Goal: Task Accomplishment & Management: Use online tool/utility

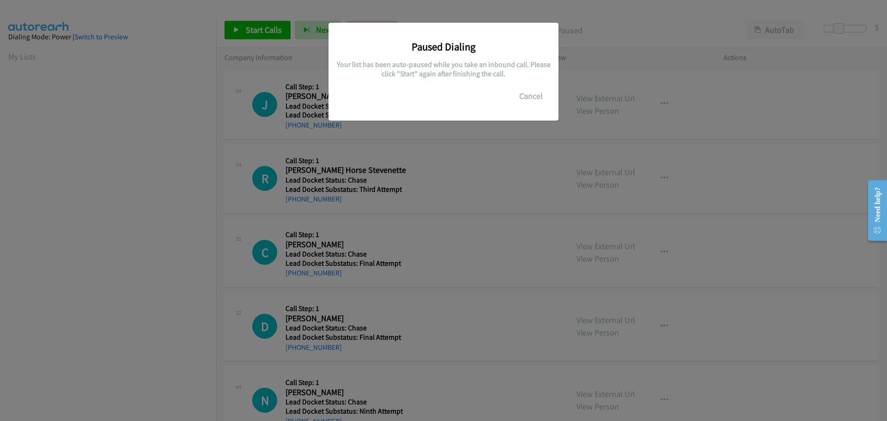
scroll to position [98, 0]
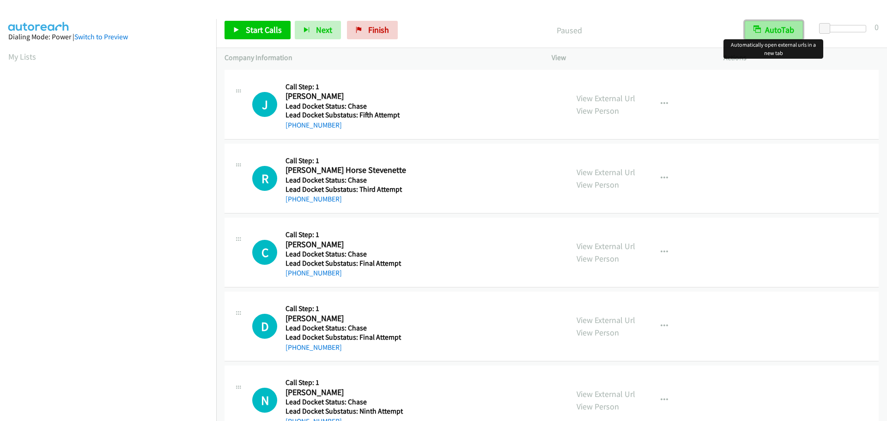
click at [777, 32] on button "AutoTab" at bounding box center [774, 30] width 58 height 18
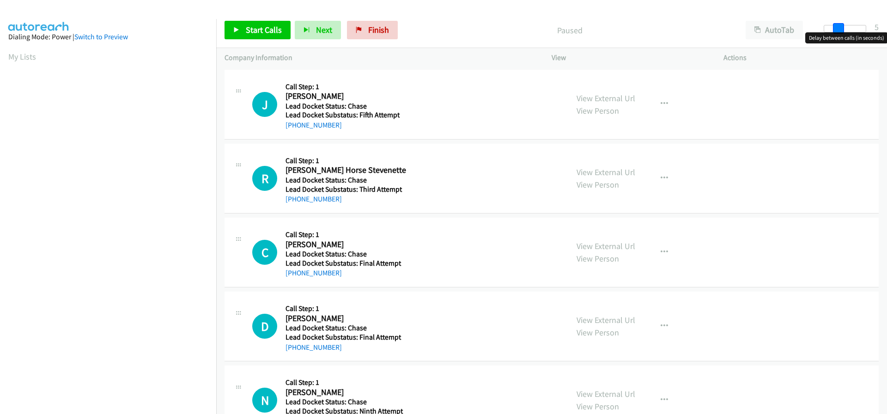
drag, startPoint x: 826, startPoint y: 27, endPoint x: 840, endPoint y: 27, distance: 13.9
click at [840, 27] on span at bounding box center [838, 28] width 11 height 11
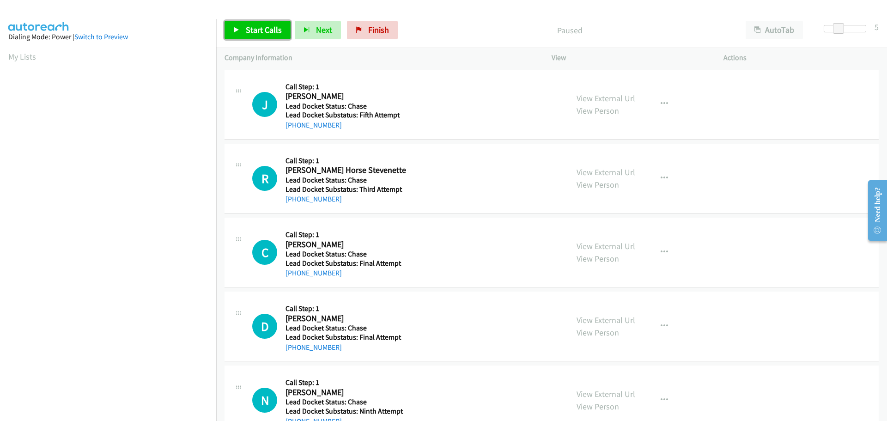
click at [263, 29] on span "Start Calls" at bounding box center [264, 29] width 36 height 11
drag, startPoint x: 339, startPoint y: 125, endPoint x: 294, endPoint y: 130, distance: 45.1
click at [294, 130] on div "+1 530-392-8762" at bounding box center [347, 125] width 123 height 11
copy link "530-392-8762"
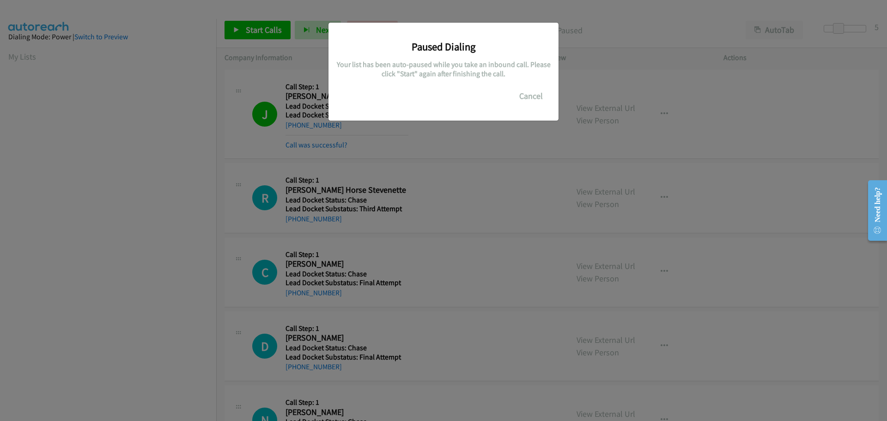
scroll to position [98, 0]
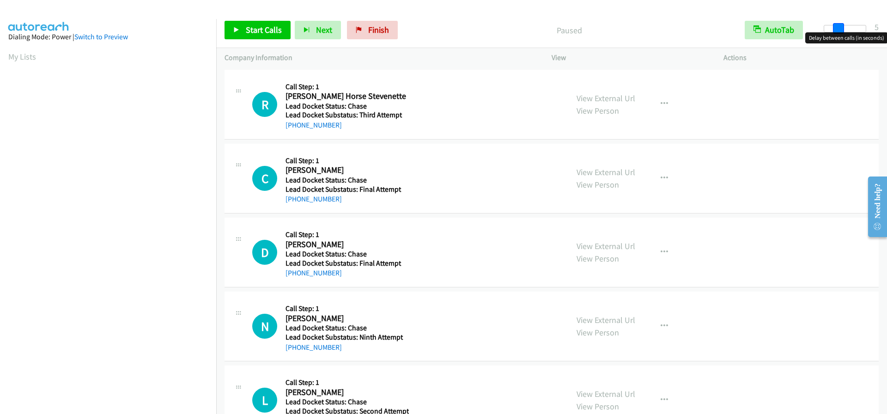
drag, startPoint x: 824, startPoint y: 30, endPoint x: 837, endPoint y: 30, distance: 13.4
click at [837, 30] on span at bounding box center [838, 28] width 11 height 11
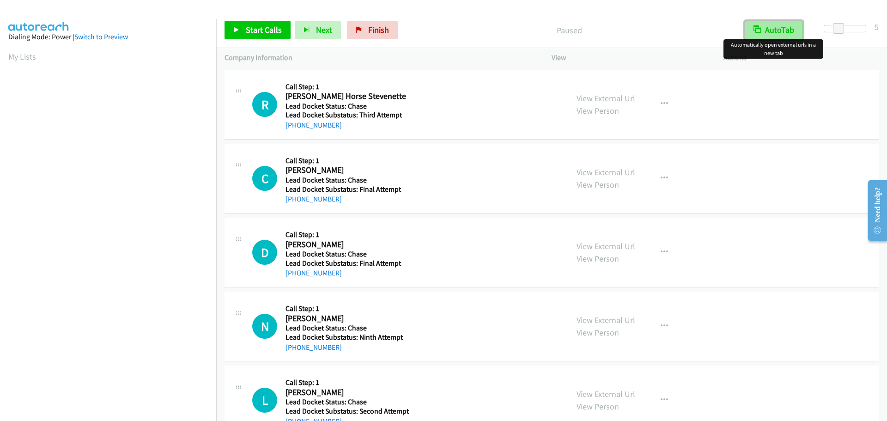
click at [774, 29] on button "AutoTab" at bounding box center [774, 30] width 58 height 18
click at [269, 36] on link "Start Calls" at bounding box center [258, 30] width 66 height 18
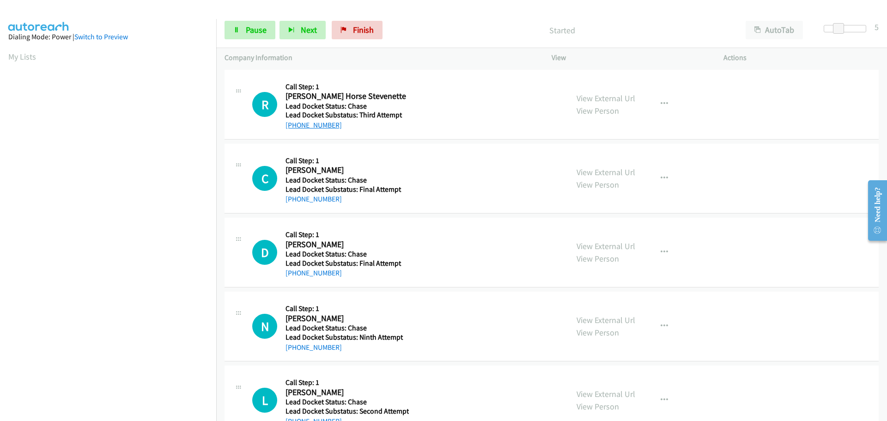
drag, startPoint x: 342, startPoint y: 122, endPoint x: 294, endPoint y: 122, distance: 47.6
click at [294, 122] on div "+1 509-505-8870" at bounding box center [347, 125] width 123 height 11
copy link "509-505-8870"
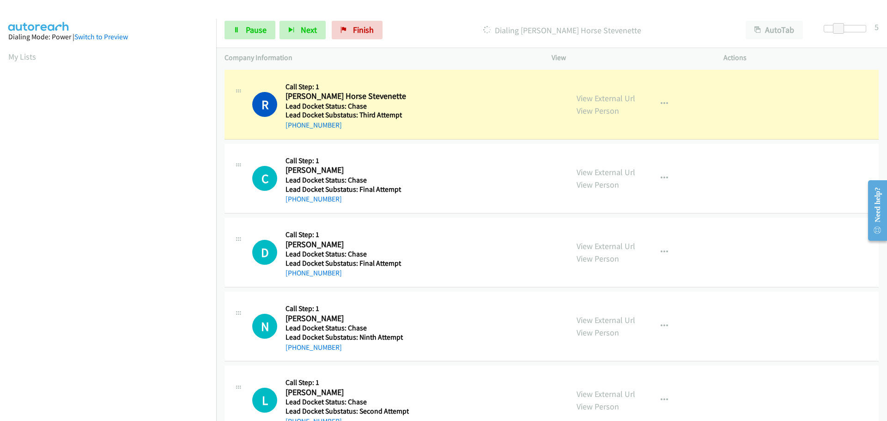
scroll to position [98, 0]
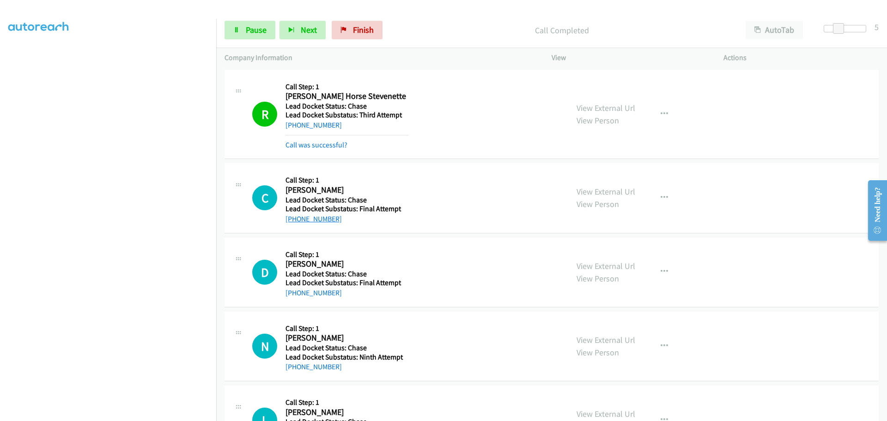
drag, startPoint x: 342, startPoint y: 198, endPoint x: 294, endPoint y: 217, distance: 51.2
click at [294, 217] on div "+1 661-573-4334" at bounding box center [347, 219] width 123 height 11
copy link "661-573-4334"
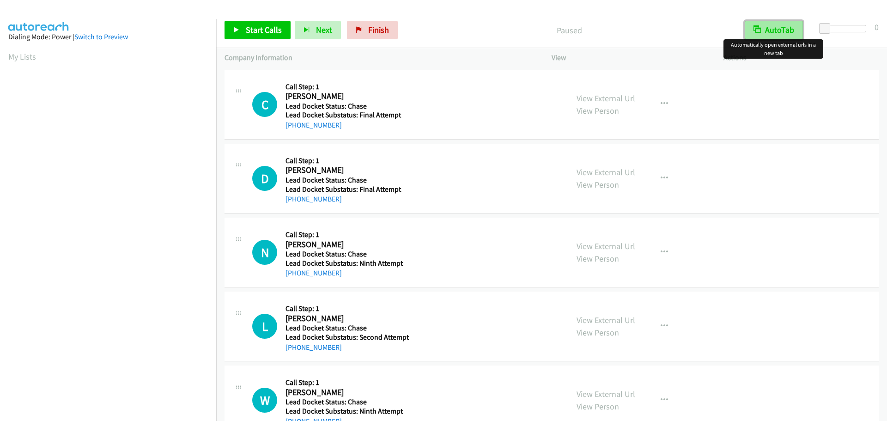
click at [790, 28] on button "AutoTab" at bounding box center [774, 30] width 58 height 18
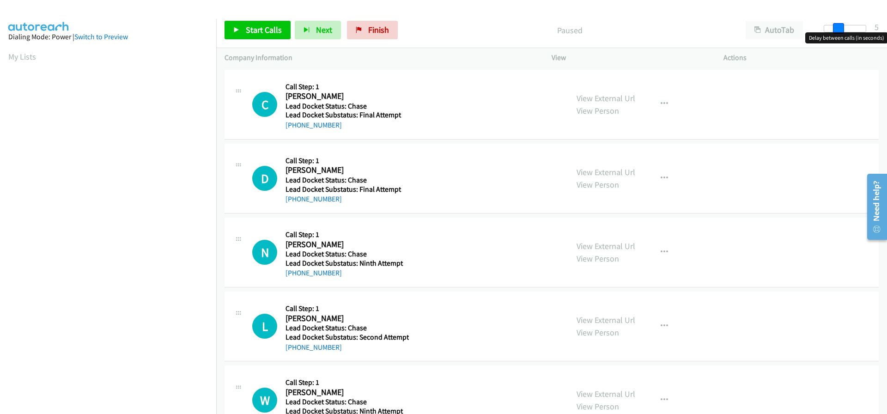
drag, startPoint x: 824, startPoint y: 27, endPoint x: 837, endPoint y: 29, distance: 13.5
click at [837, 29] on span at bounding box center [838, 28] width 11 height 11
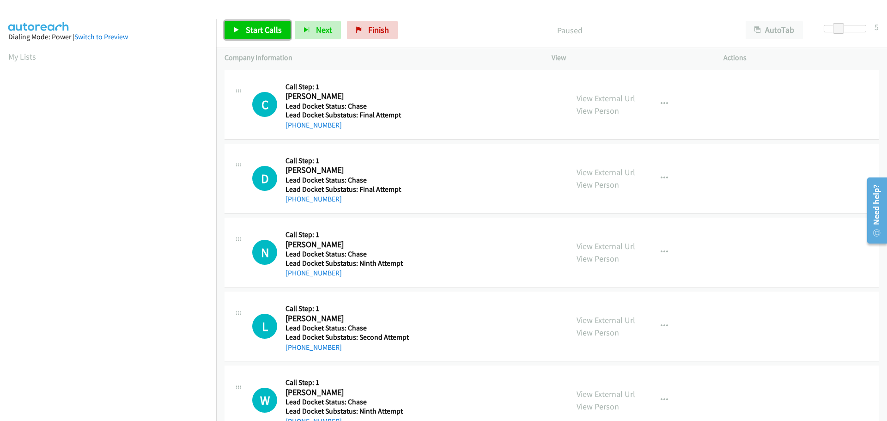
click at [260, 35] on span "Start Calls" at bounding box center [264, 29] width 36 height 11
drag, startPoint x: 337, startPoint y: 128, endPoint x: 295, endPoint y: 122, distance: 42.4
click at [295, 122] on div "+1 661-573-4334" at bounding box center [347, 125] width 123 height 11
copy link "661-573-4334"
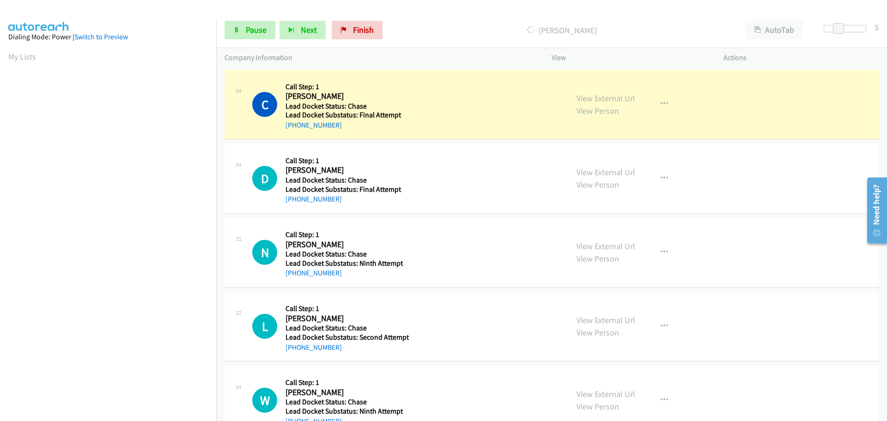
scroll to position [98, 0]
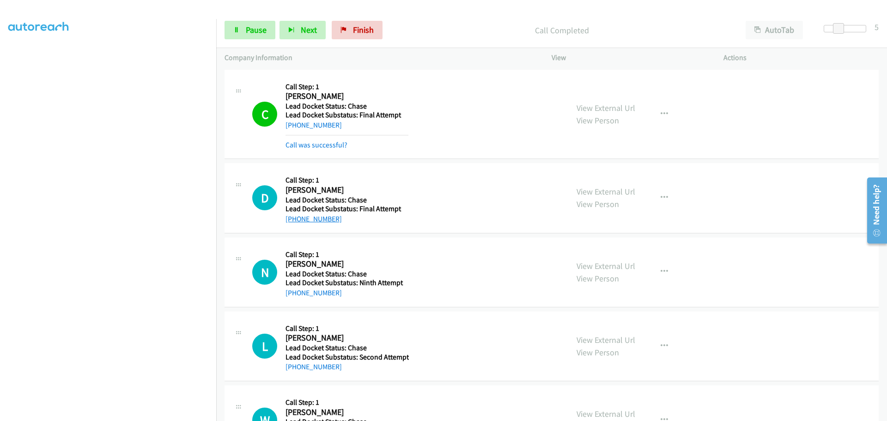
drag, startPoint x: 339, startPoint y: 203, endPoint x: 295, endPoint y: 215, distance: 45.0
click at [295, 215] on div "+1 509-553-2627" at bounding box center [347, 219] width 123 height 11
copy link "509-553-2627"
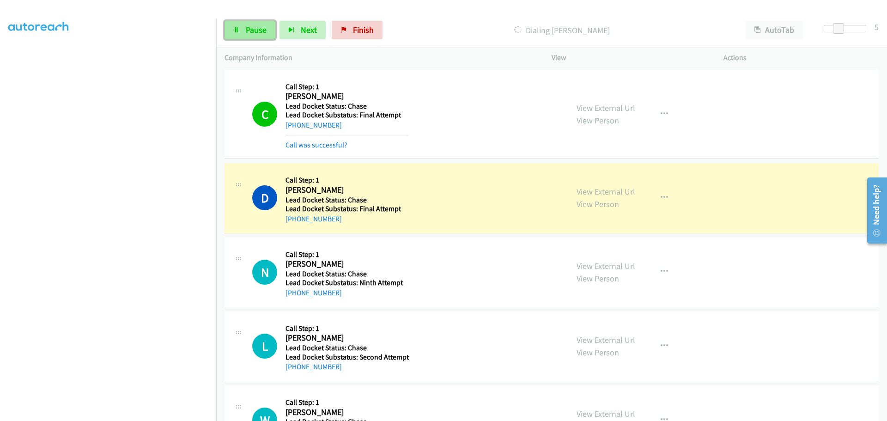
drag, startPoint x: 250, startPoint y: 26, endPoint x: 261, endPoint y: 24, distance: 10.8
click at [250, 26] on span "Pause" at bounding box center [256, 29] width 21 height 11
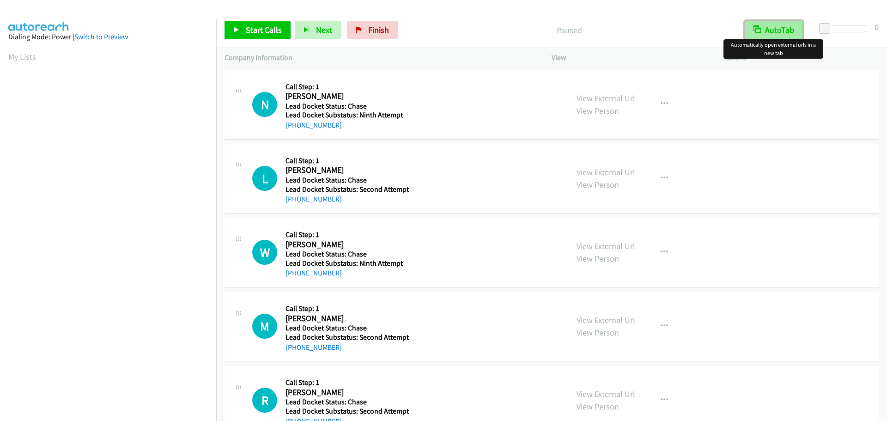
click at [788, 25] on button "AutoTab" at bounding box center [774, 30] width 58 height 18
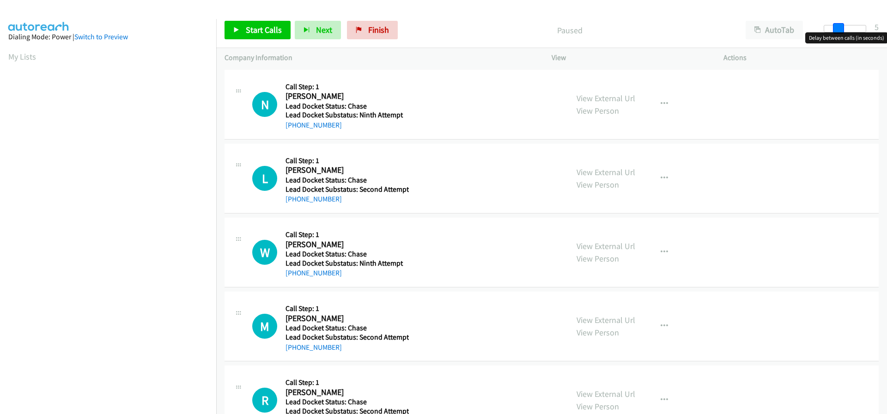
drag, startPoint x: 827, startPoint y: 27, endPoint x: 840, endPoint y: 28, distance: 12.9
click at [840, 28] on span at bounding box center [838, 28] width 11 height 11
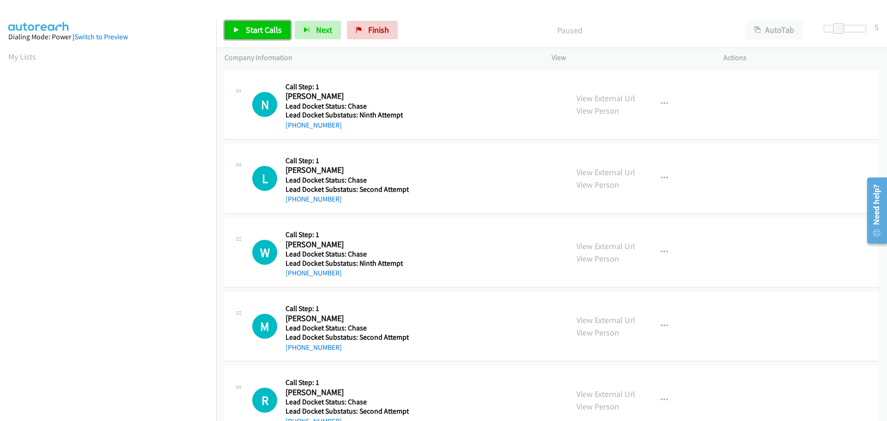
click at [264, 34] on span "Start Calls" at bounding box center [264, 29] width 36 height 11
drag, startPoint x: 338, startPoint y: 128, endPoint x: 293, endPoint y: 129, distance: 44.8
click at [293, 129] on div "+1 425-941-6686" at bounding box center [347, 125] width 123 height 11
copy link "425-941-6686"
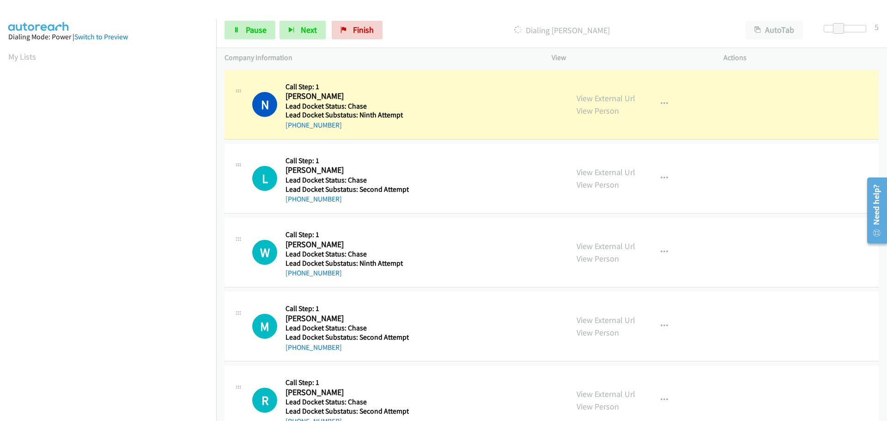
scroll to position [98, 0]
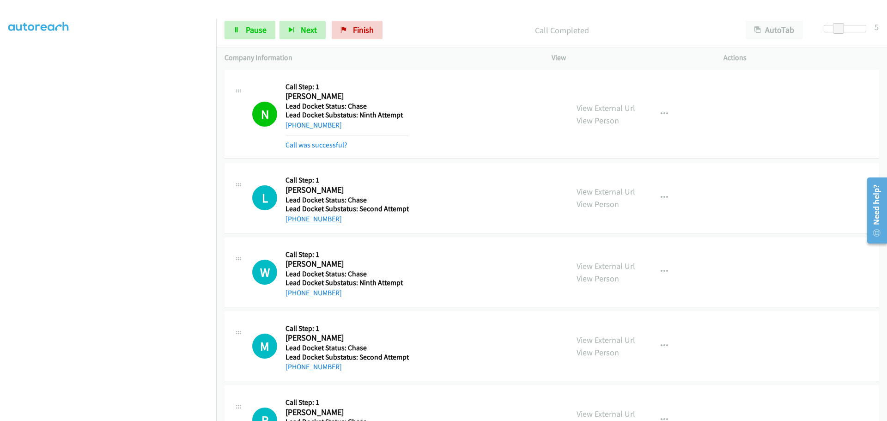
drag, startPoint x: 338, startPoint y: 220, endPoint x: 295, endPoint y: 219, distance: 43.0
click at [295, 219] on div "+1 253-273-0175" at bounding box center [347, 219] width 123 height 11
copy link "253-273-0175"
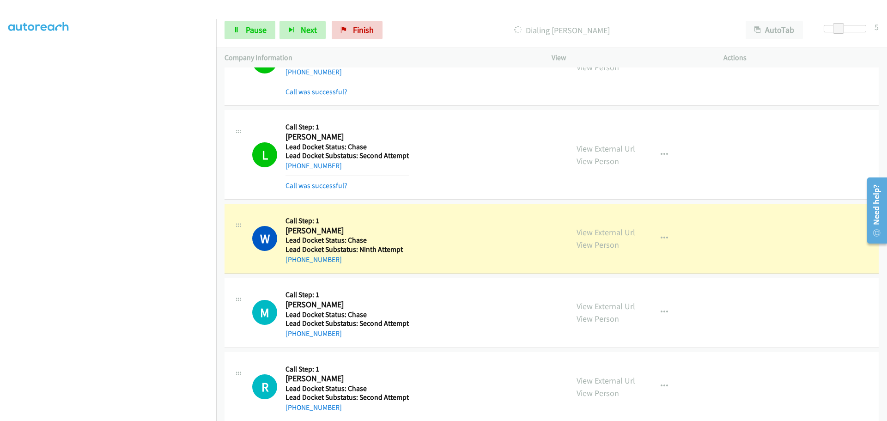
scroll to position [92, 0]
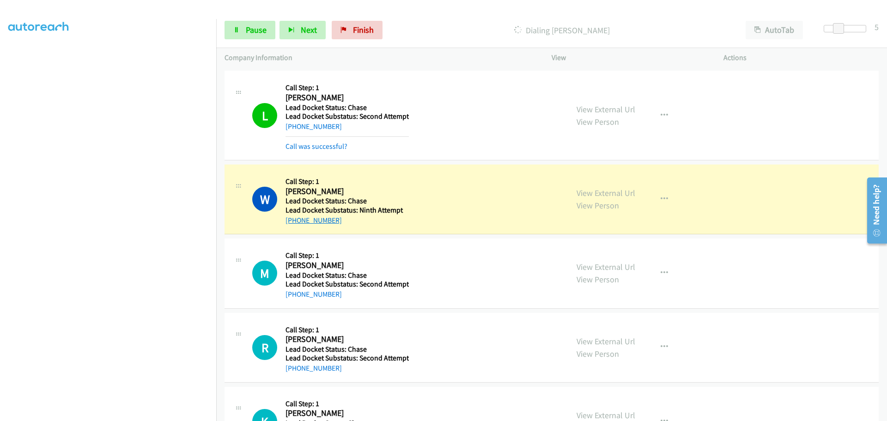
drag, startPoint x: 340, startPoint y: 220, endPoint x: 294, endPoint y: 224, distance: 45.4
click at [294, 224] on div "+1 775-336-9834" at bounding box center [347, 220] width 123 height 11
copy link "775-336-9834"
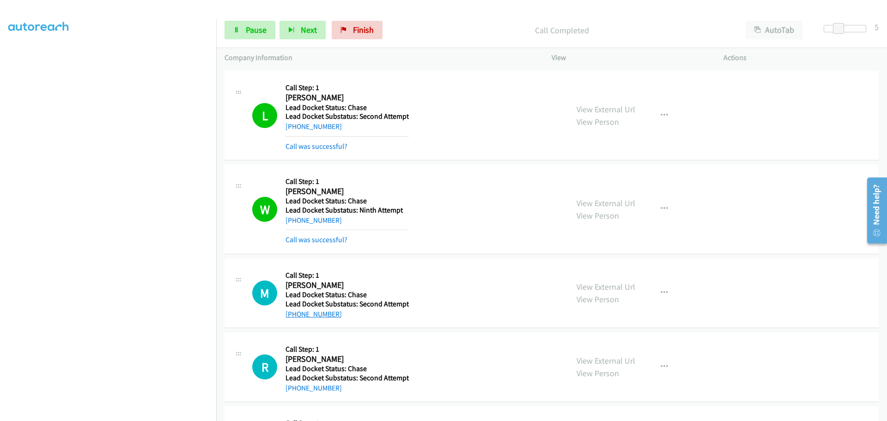
drag, startPoint x: 341, startPoint y: 299, endPoint x: 296, endPoint y: 314, distance: 47.4
click at [296, 314] on div "+1 702-739-4170" at bounding box center [347, 314] width 123 height 11
copy link "702-739-4170"
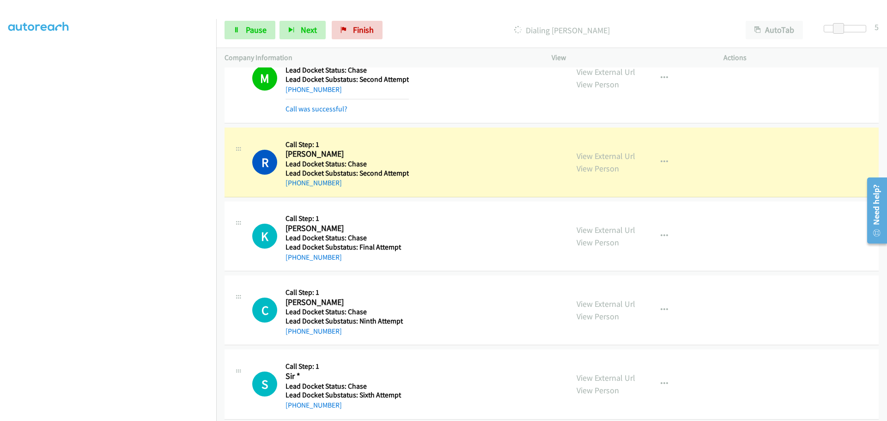
scroll to position [324, 0]
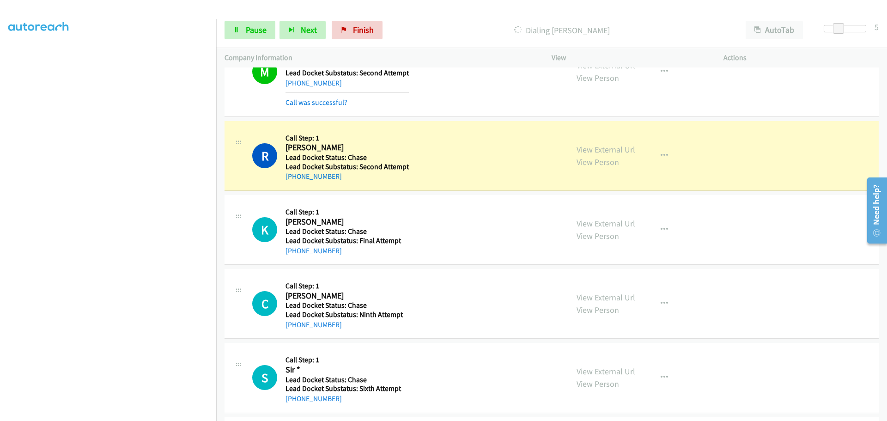
drag, startPoint x: 348, startPoint y: 182, endPoint x: 295, endPoint y: 182, distance: 52.7
click at [295, 182] on div "R Callback Scheduled Call Step: 1 Robert Adler America/New_York Lead Docket Sta…" at bounding box center [552, 156] width 654 height 70
copy link "269-718-4633"
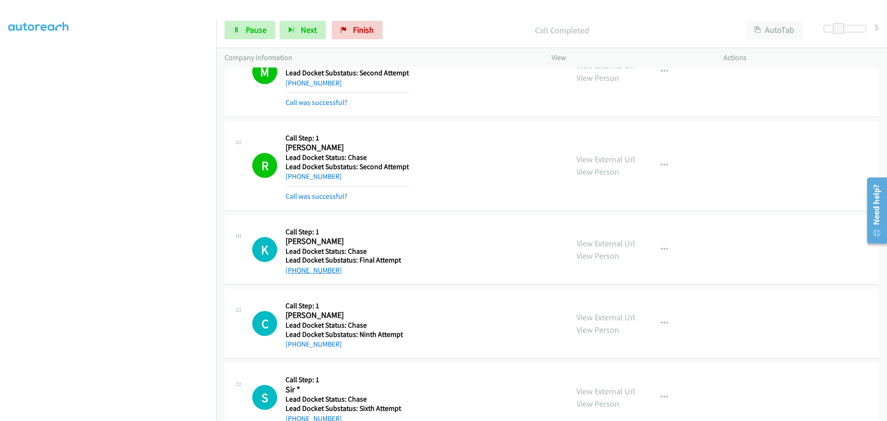
drag, startPoint x: 339, startPoint y: 251, endPoint x: 293, endPoint y: 268, distance: 48.8
click at [293, 268] on div "+1 662-554-8347" at bounding box center [347, 270] width 123 height 11
copy link "662-554-8347"
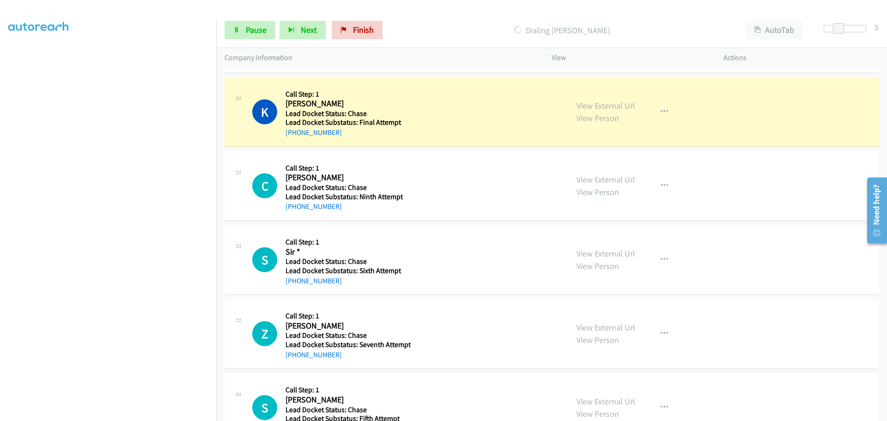
scroll to position [462, 0]
drag, startPoint x: 331, startPoint y: 207, endPoint x: 295, endPoint y: 212, distance: 36.8
click at [295, 212] on div "C Callback Scheduled Call Step: 1 Craig Plummer America/New_York Lead Docket St…" at bounding box center [552, 185] width 654 height 70
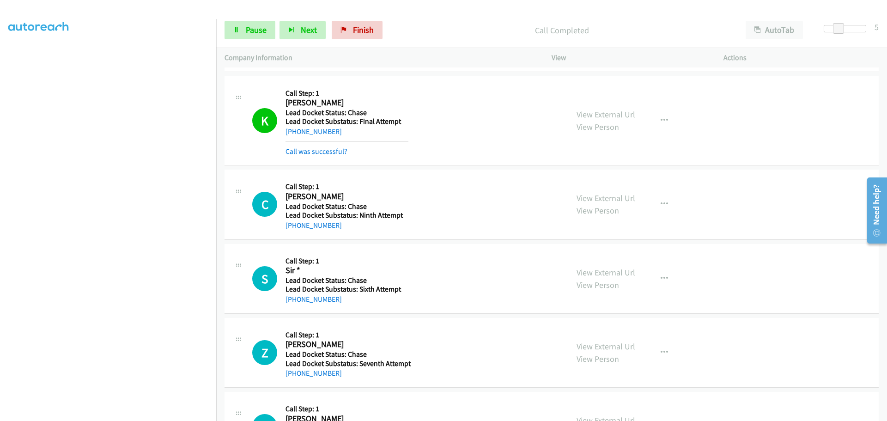
copy link "518-858-5520"
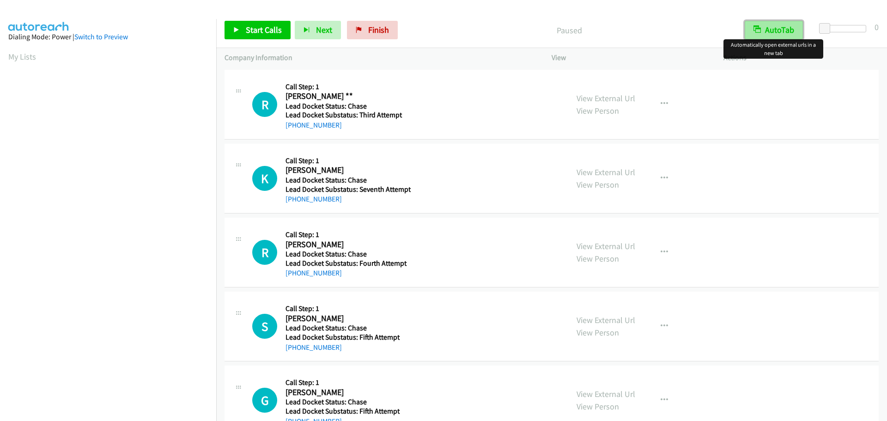
drag, startPoint x: 762, startPoint y: 28, endPoint x: 826, endPoint y: 29, distance: 64.2
click at [762, 28] on button "AutoTab" at bounding box center [774, 30] width 58 height 18
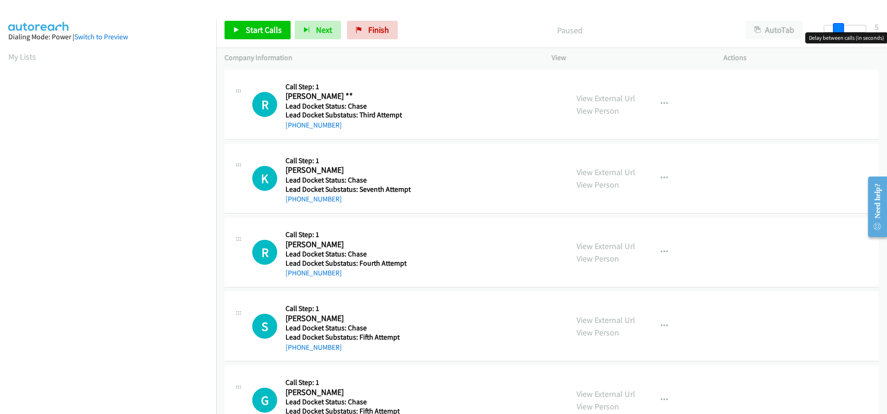
drag, startPoint x: 825, startPoint y: 28, endPoint x: 839, endPoint y: 30, distance: 14.1
click at [839, 30] on span at bounding box center [838, 28] width 11 height 11
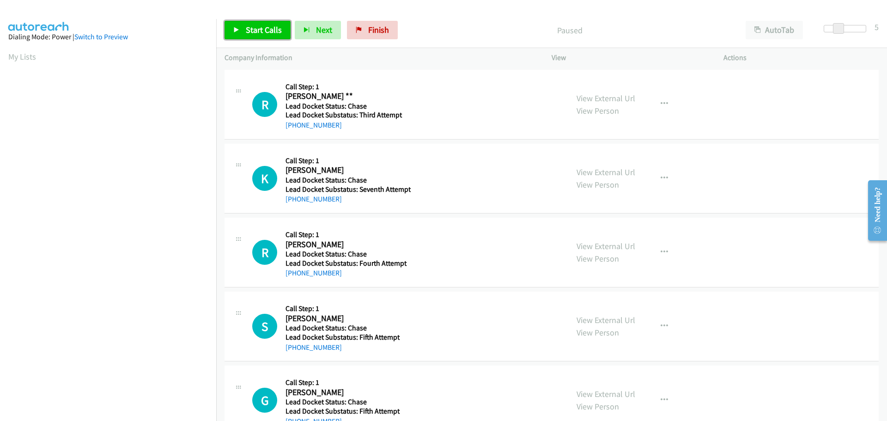
click at [273, 30] on span "Start Calls" at bounding box center [264, 29] width 36 height 11
drag, startPoint x: 342, startPoint y: 127, endPoint x: 295, endPoint y: 125, distance: 46.7
click at [295, 125] on div "+1 248-310-0889" at bounding box center [347, 125] width 123 height 11
copy link "248-310-0889"
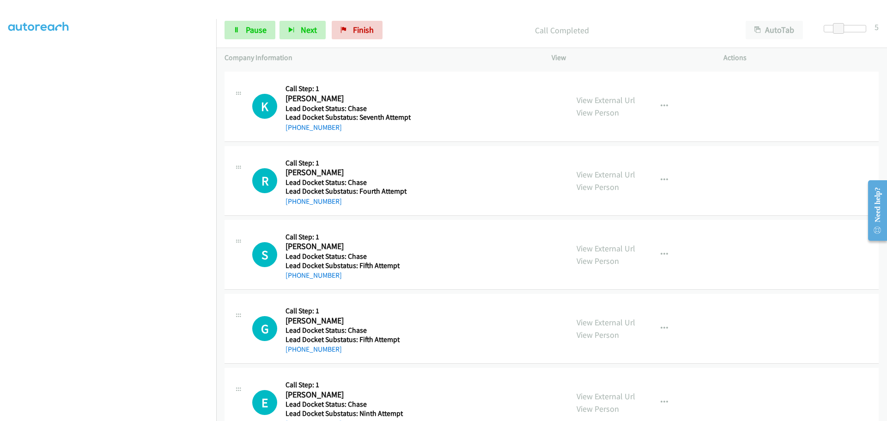
scroll to position [46, 0]
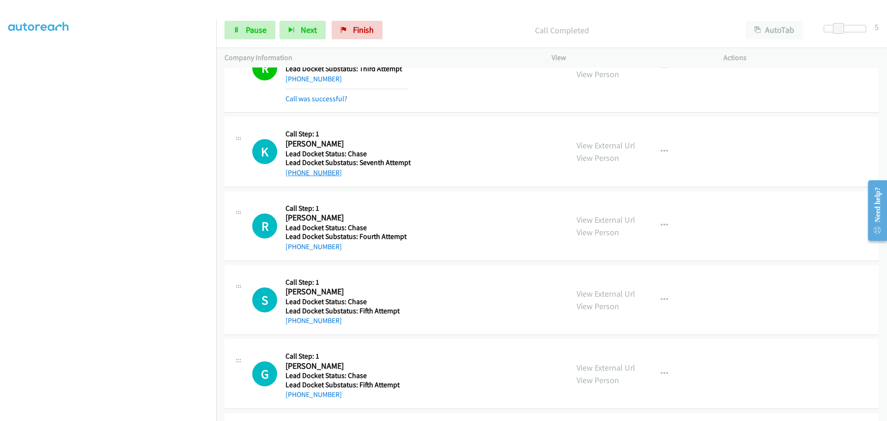
drag, startPoint x: 339, startPoint y: 173, endPoint x: 296, endPoint y: 177, distance: 43.6
click at [296, 177] on div "+1 703-895-9336" at bounding box center [348, 172] width 125 height 11
copy link "703-895-9336"
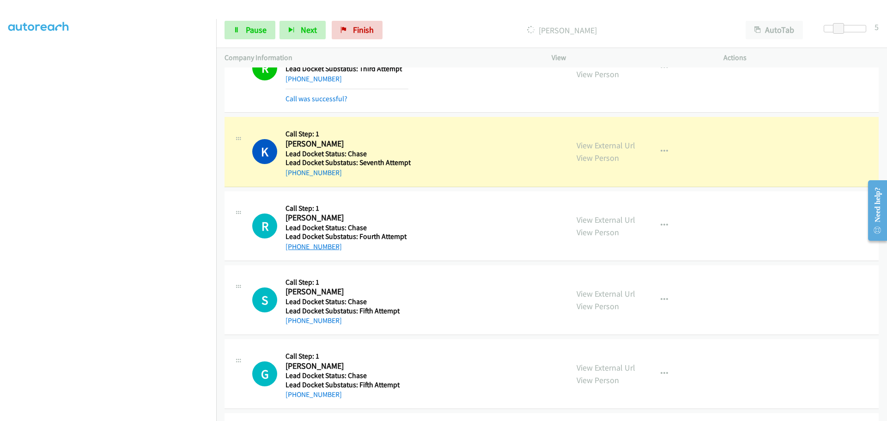
drag, startPoint x: 346, startPoint y: 250, endPoint x: 294, endPoint y: 248, distance: 51.8
click at [294, 248] on div "+1 870-552-0124" at bounding box center [347, 246] width 123 height 11
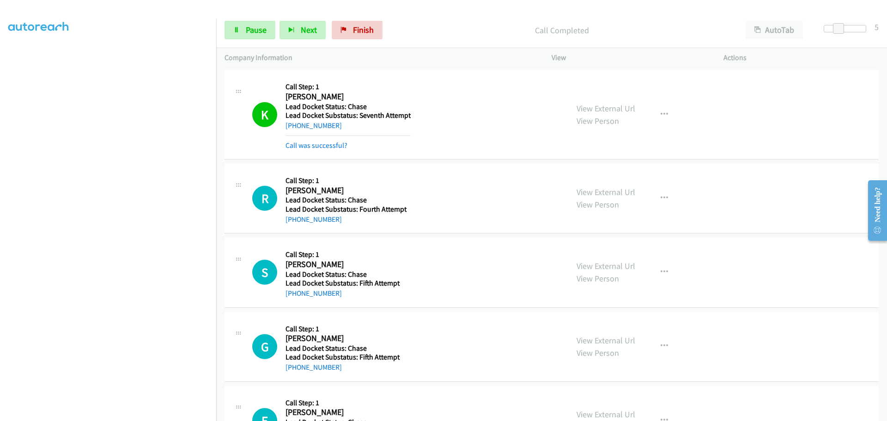
scroll to position [139, 0]
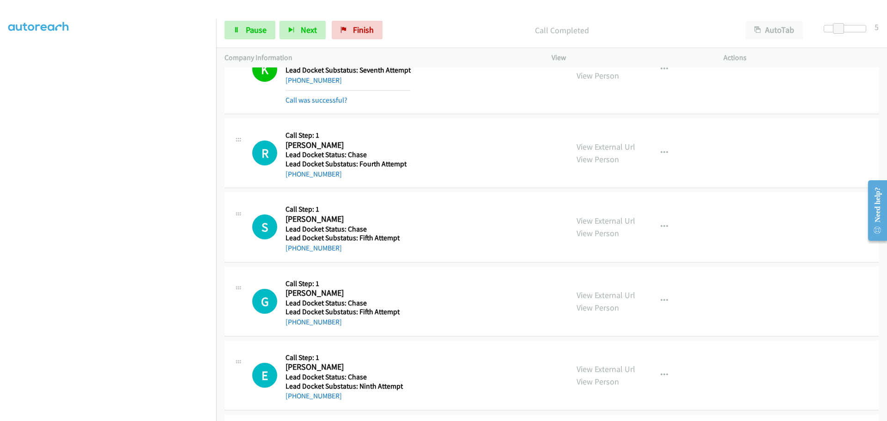
click at [342, 182] on div "R Callback Scheduled Call Step: 1 Ricky Wilson America/Chicago Lead Docket Stat…" at bounding box center [552, 153] width 654 height 70
drag, startPoint x: 342, startPoint y: 174, endPoint x: 294, endPoint y: 175, distance: 47.6
click at [294, 175] on div "+1 870-552-0124" at bounding box center [347, 174] width 123 height 11
copy link "870-552-0124"
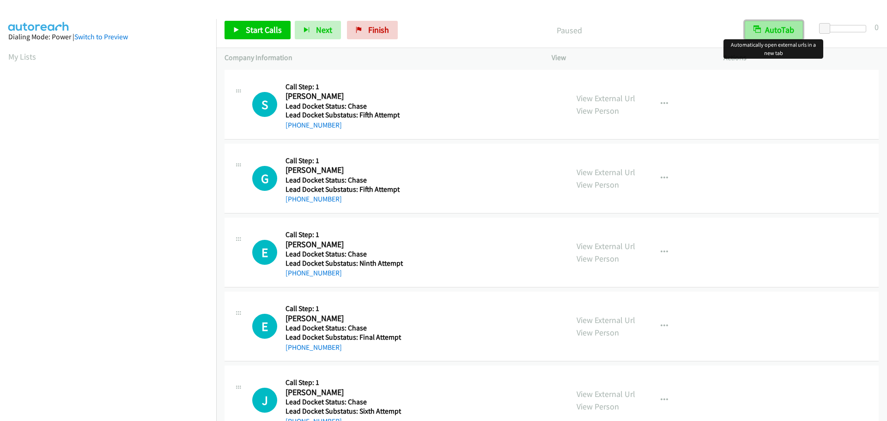
click at [765, 34] on button "AutoTab" at bounding box center [774, 30] width 58 height 18
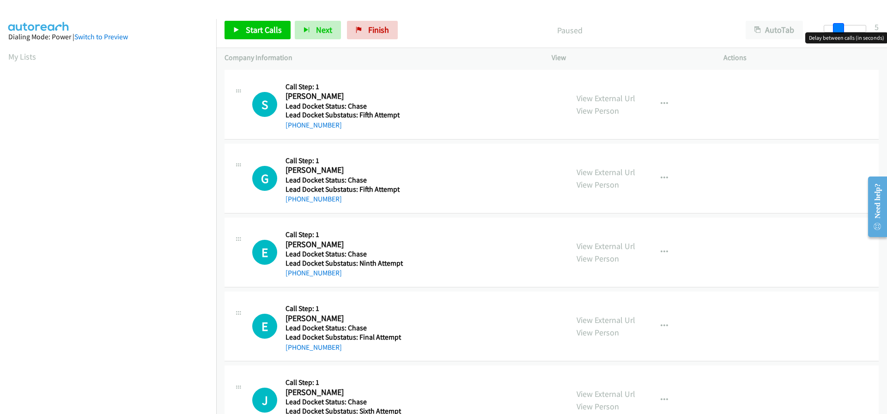
drag, startPoint x: 824, startPoint y: 24, endPoint x: 837, endPoint y: 28, distance: 13.3
click at [837, 28] on span at bounding box center [838, 28] width 11 height 11
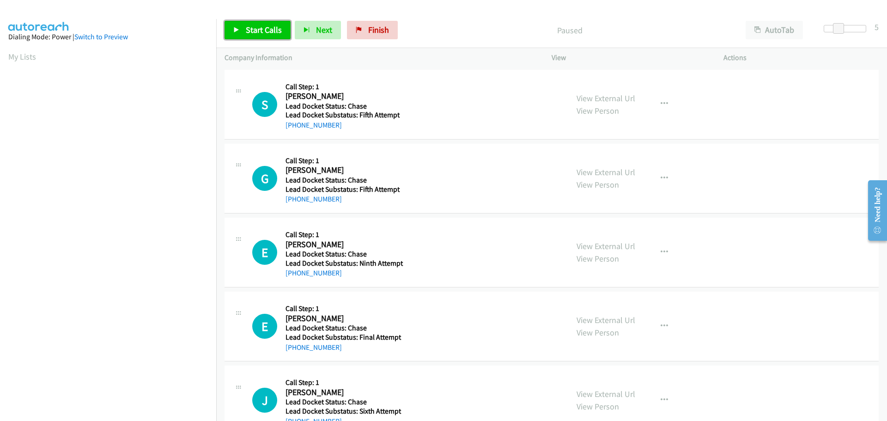
click at [257, 29] on span "Start Calls" at bounding box center [264, 29] width 36 height 11
drag, startPoint x: 336, startPoint y: 127, endPoint x: 293, endPoint y: 130, distance: 42.7
click at [293, 130] on div "+1 580-340-2166" at bounding box center [347, 125] width 123 height 11
copy link "580-340-2166"
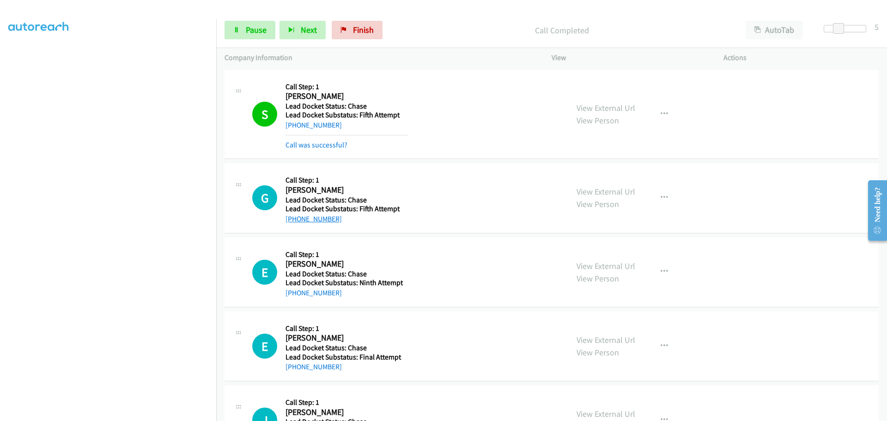
drag, startPoint x: 340, startPoint y: 219, endPoint x: 295, endPoint y: 218, distance: 44.8
click at [295, 218] on div "+1 917-653-1803" at bounding box center [347, 219] width 123 height 11
copy link "917-653-1803"
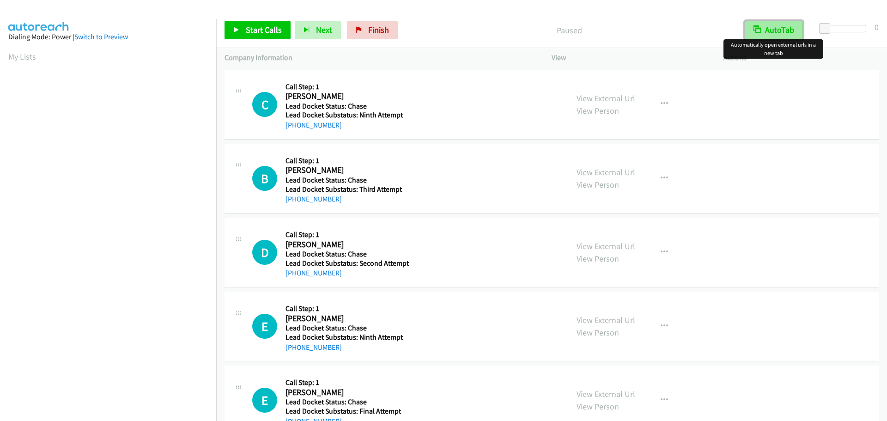
click at [787, 26] on button "AutoTab" at bounding box center [774, 30] width 58 height 18
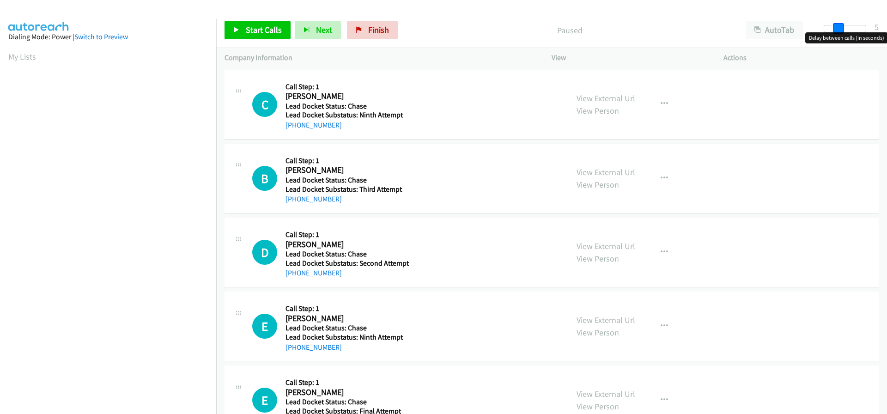
drag, startPoint x: 827, startPoint y: 27, endPoint x: 840, endPoint y: 29, distance: 13.1
click at [840, 29] on span at bounding box center [838, 28] width 11 height 11
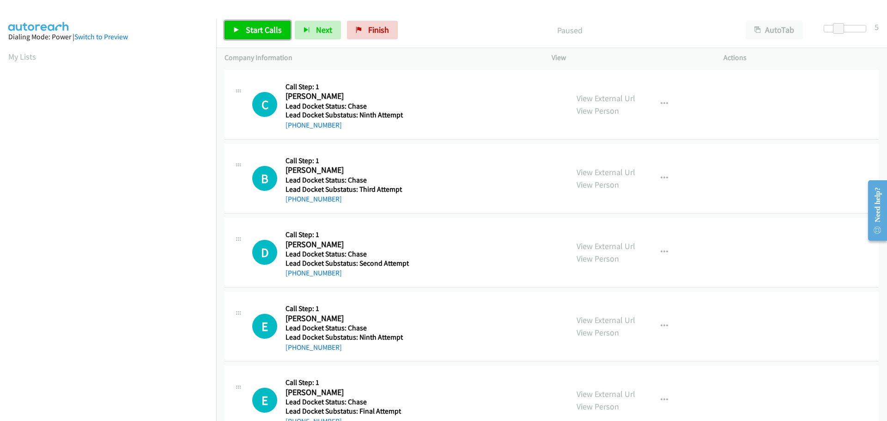
click at [269, 33] on span "Start Calls" at bounding box center [264, 29] width 36 height 11
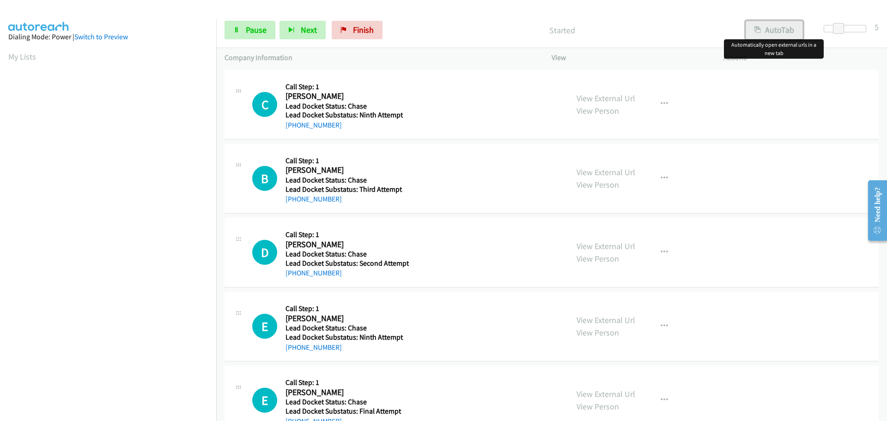
click at [775, 25] on button "AutoTab" at bounding box center [774, 30] width 57 height 18
click at [772, 24] on button "AutoTab" at bounding box center [774, 30] width 58 height 18
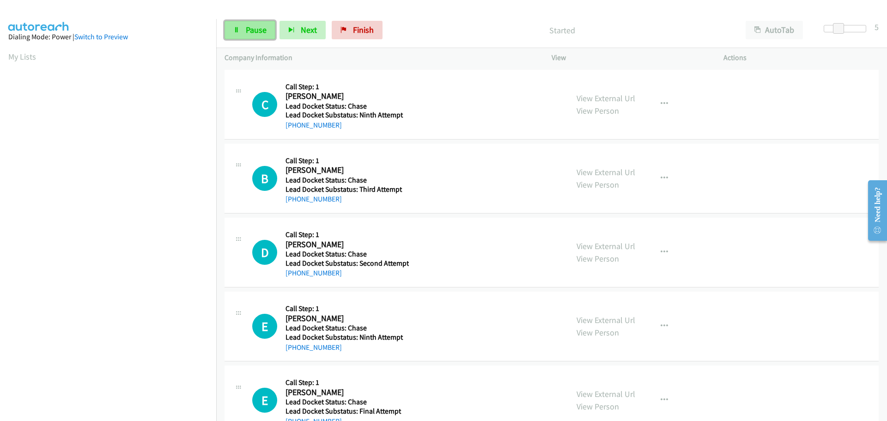
click at [248, 32] on span "Pause" at bounding box center [256, 29] width 21 height 11
click at [254, 32] on span "Start Calls" at bounding box center [264, 29] width 36 height 11
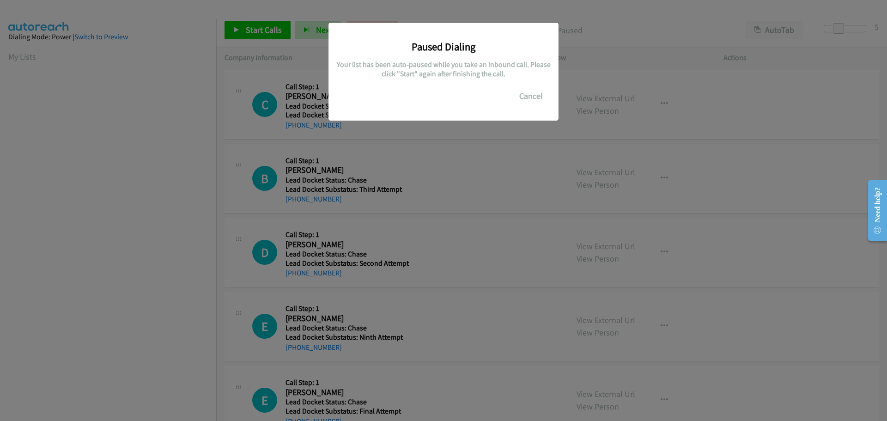
scroll to position [98, 0]
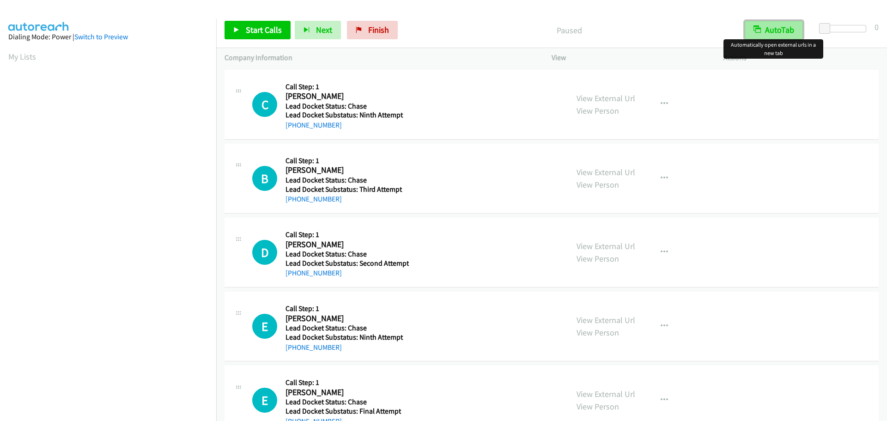
click at [782, 38] on button "AutoTab" at bounding box center [774, 30] width 58 height 18
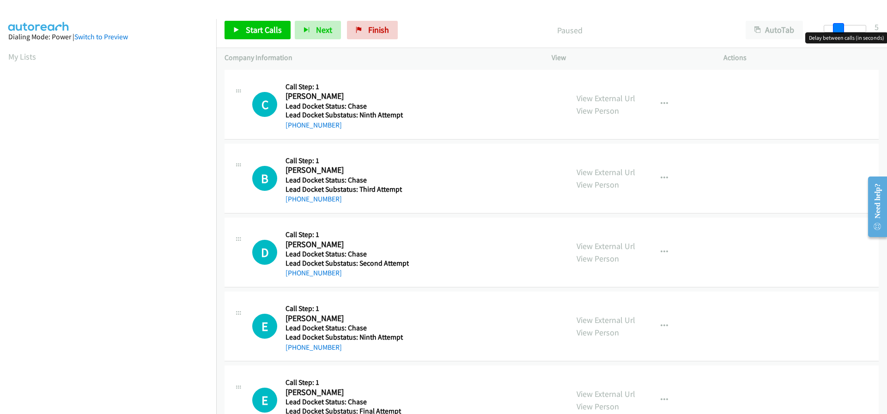
drag, startPoint x: 825, startPoint y: 26, endPoint x: 837, endPoint y: 28, distance: 12.7
click at [837, 28] on span at bounding box center [838, 28] width 11 height 11
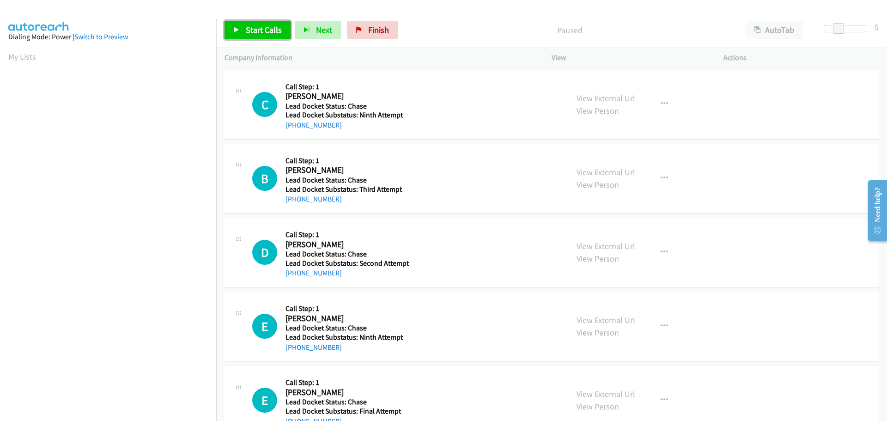
click at [267, 28] on span "Start Calls" at bounding box center [264, 29] width 36 height 11
drag, startPoint x: 326, startPoint y: 126, endPoint x: 295, endPoint y: 123, distance: 31.5
click at [295, 123] on div "[PHONE_NUMBER]" at bounding box center [347, 125] width 123 height 11
copy link "[PHONE_NUMBER]"
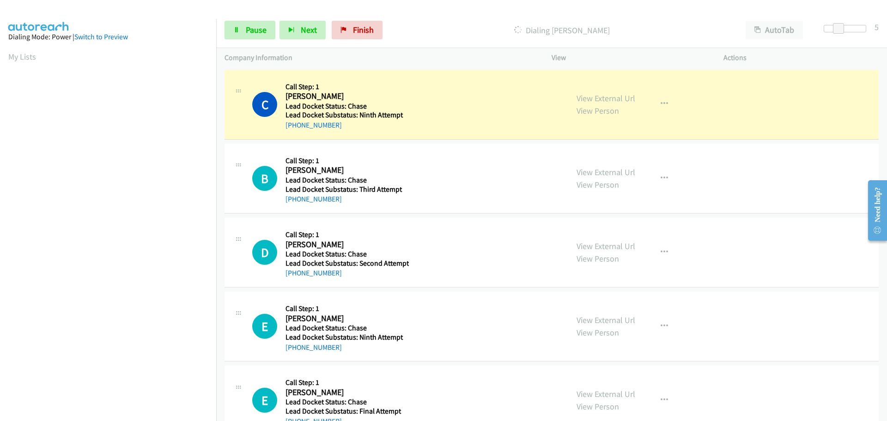
scroll to position [98, 0]
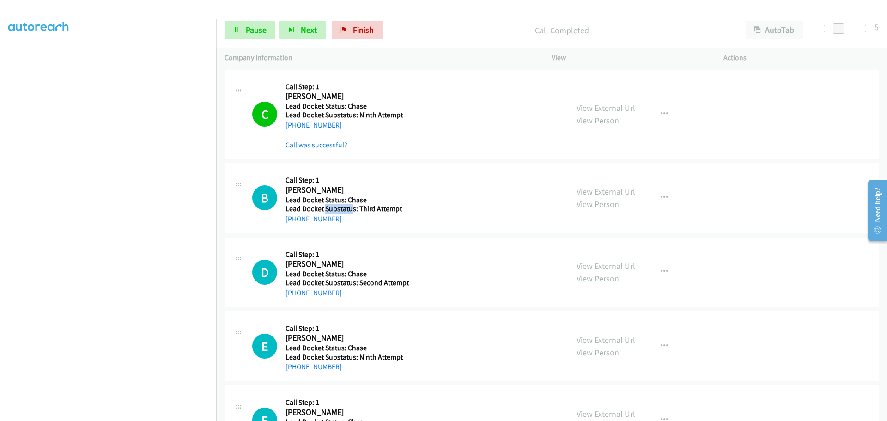
drag, startPoint x: 348, startPoint y: 206, endPoint x: 325, endPoint y: 208, distance: 22.3
click at [325, 208] on h5 "Lead Docket Substatus: Third Attempt" at bounding box center [347, 208] width 123 height 9
click at [355, 224] on div "[PHONE_NUMBER]" at bounding box center [347, 219] width 123 height 11
drag, startPoint x: 342, startPoint y: 219, endPoint x: 295, endPoint y: 222, distance: 46.3
click at [295, 222] on div "[PHONE_NUMBER]" at bounding box center [347, 219] width 123 height 11
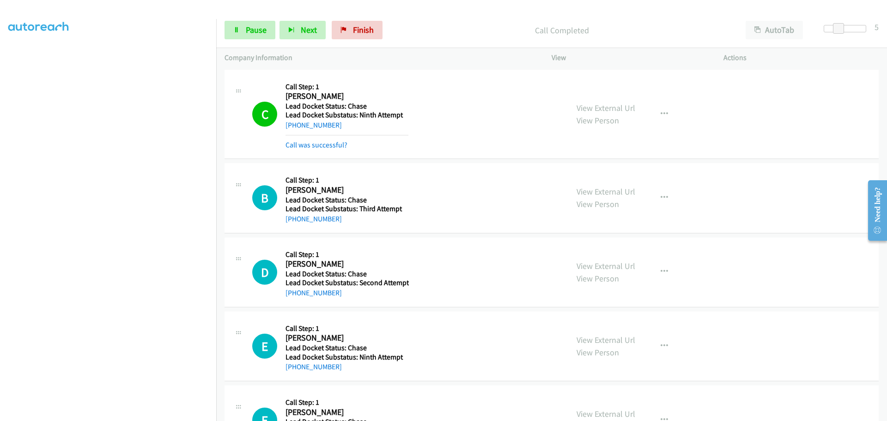
copy link "[PHONE_NUMBER]"
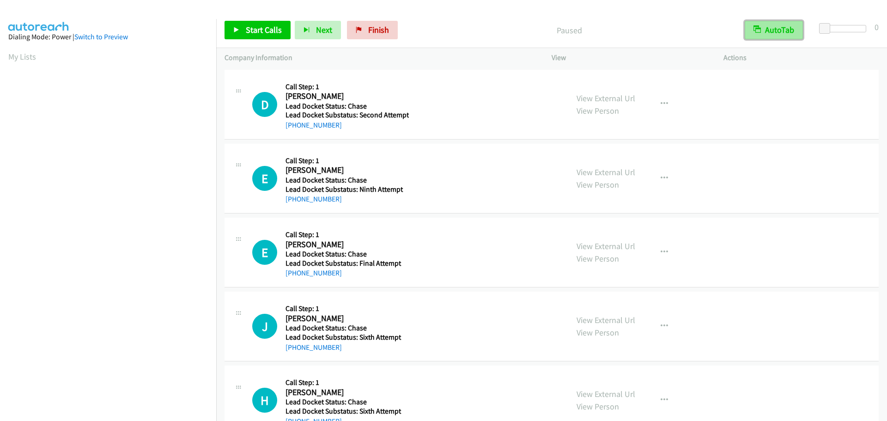
click at [775, 31] on button "AutoTab" at bounding box center [774, 30] width 58 height 18
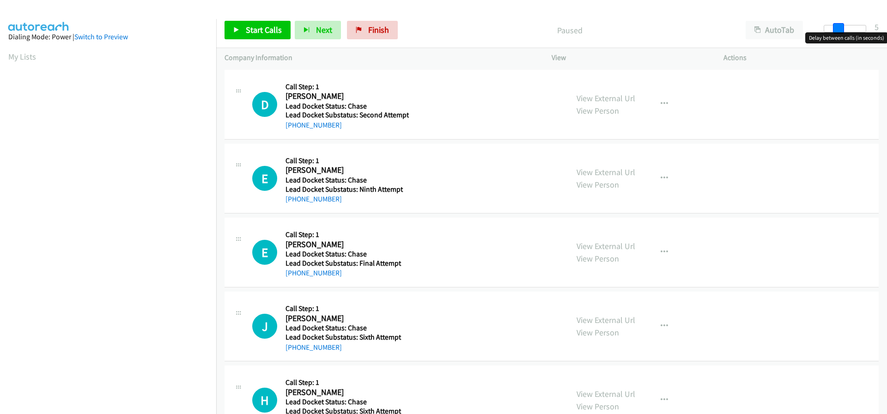
drag, startPoint x: 826, startPoint y: 24, endPoint x: 837, endPoint y: 28, distance: 11.3
click at [837, 28] on span at bounding box center [838, 28] width 11 height 11
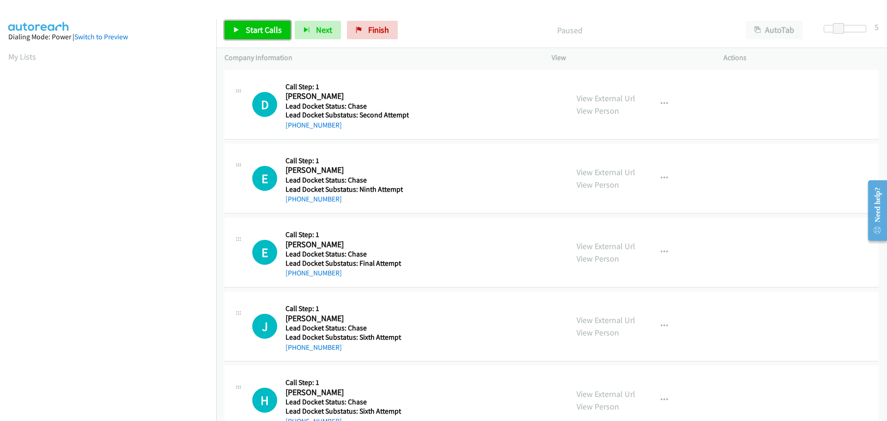
click at [249, 35] on link "Start Calls" at bounding box center [258, 30] width 66 height 18
drag, startPoint x: 346, startPoint y: 127, endPoint x: 294, endPoint y: 126, distance: 51.8
click at [294, 126] on div "+1 205-200-6025" at bounding box center [347, 125] width 123 height 11
copy link "205-200-6025"
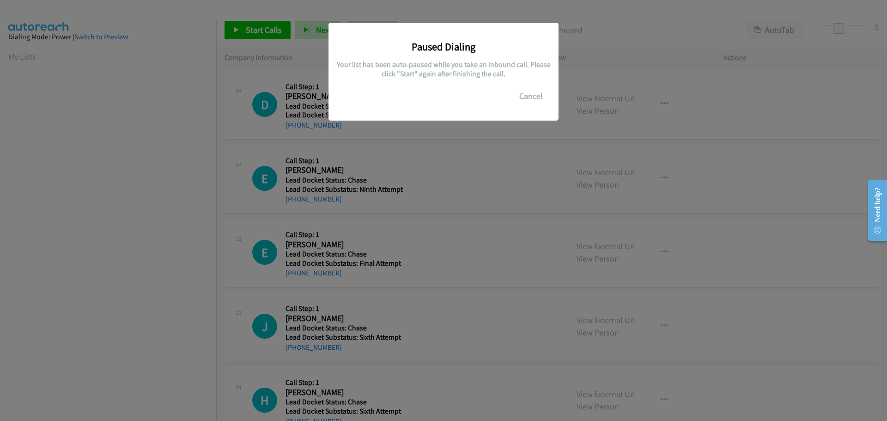
scroll to position [98, 0]
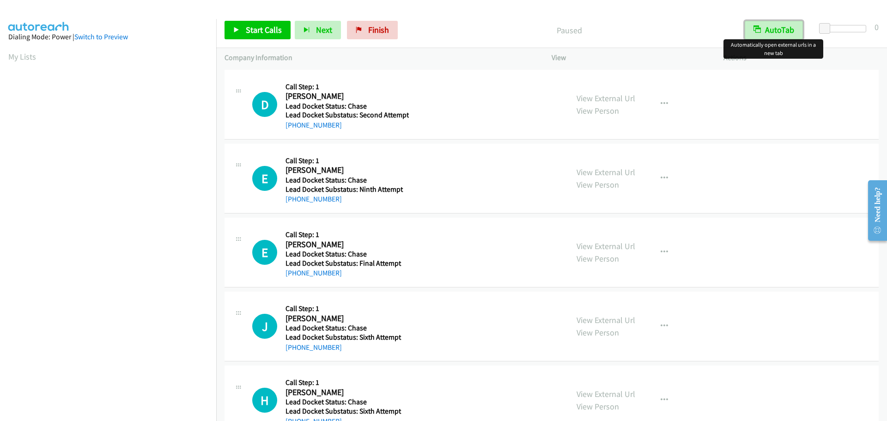
click at [773, 26] on button "AutoTab" at bounding box center [774, 30] width 58 height 18
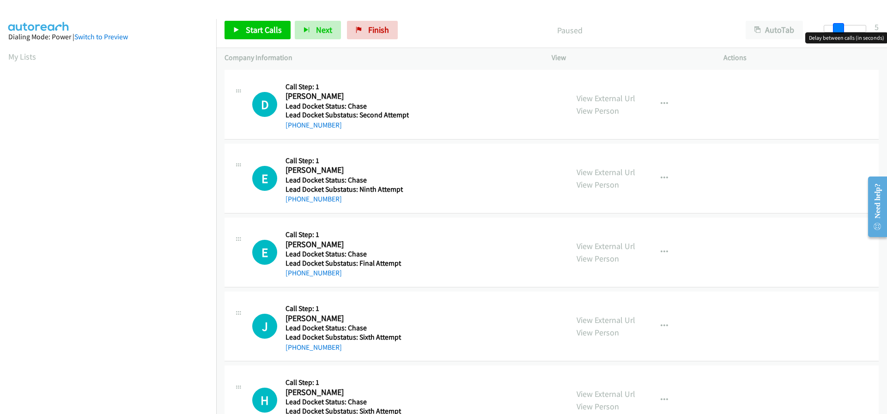
drag, startPoint x: 826, startPoint y: 29, endPoint x: 837, endPoint y: 27, distance: 10.7
click at [837, 27] on span at bounding box center [838, 28] width 11 height 11
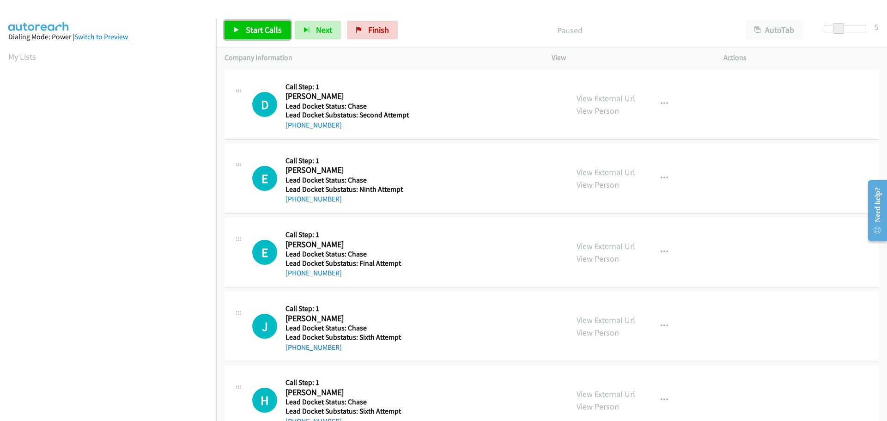
click at [272, 33] on span "Start Calls" at bounding box center [264, 29] width 36 height 11
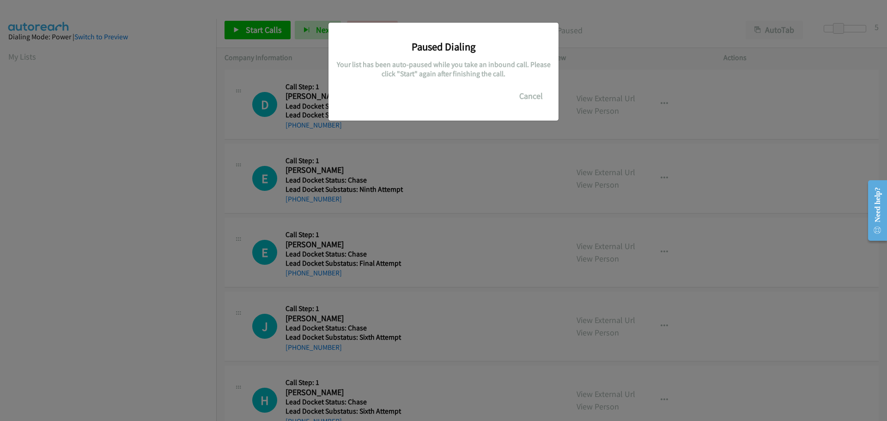
drag, startPoint x: 337, startPoint y: 126, endPoint x: 295, endPoint y: 132, distance: 42.4
click at [295, 44] on main "Start Calls Pause Next Finish Paused AutoTab AutoTab 5 Company Information Info…" at bounding box center [443, 22] width 887 height 44
click at [432, 166] on div "Paused Dialing Your list has been auto-paused while you take an inbound call. P…" at bounding box center [443, 214] width 887 height 413
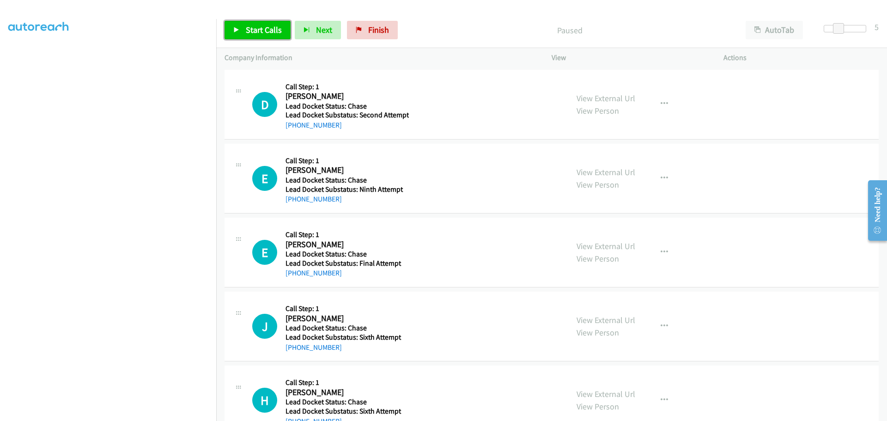
click at [266, 24] on span "Start Calls" at bounding box center [264, 29] width 36 height 11
drag, startPoint x: 343, startPoint y: 125, endPoint x: 296, endPoint y: 122, distance: 47.3
click at [296, 122] on div "[PHONE_NUMBER]" at bounding box center [347, 125] width 123 height 11
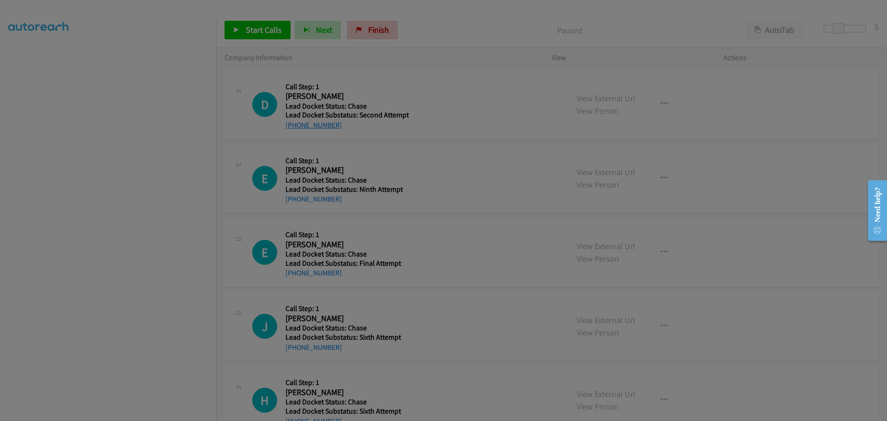
copy link "[PHONE_NUMBER]"
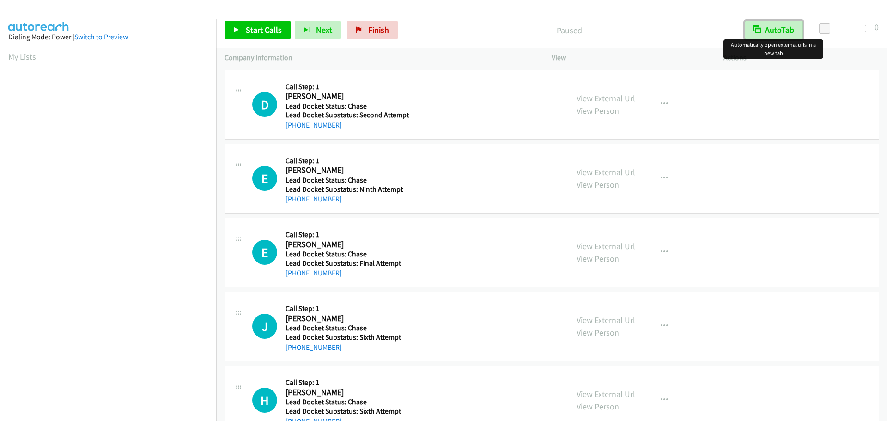
click at [776, 31] on button "AutoTab" at bounding box center [774, 30] width 58 height 18
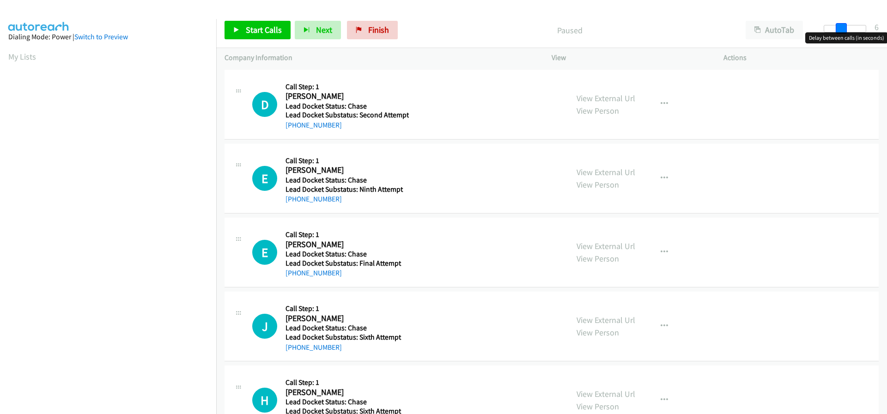
drag, startPoint x: 825, startPoint y: 27, endPoint x: 841, endPoint y: 29, distance: 16.7
click at [841, 29] on span at bounding box center [841, 28] width 11 height 11
click at [836, 27] on span at bounding box center [838, 28] width 11 height 11
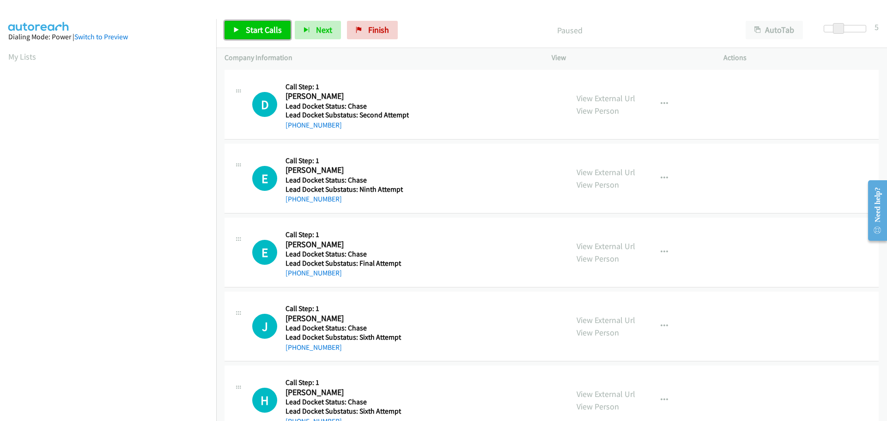
click at [273, 24] on link "Start Calls" at bounding box center [258, 30] width 66 height 18
drag, startPoint x: 348, startPoint y: 129, endPoint x: 295, endPoint y: 129, distance: 52.7
click at [295, 129] on div "[PHONE_NUMBER]" at bounding box center [347, 125] width 123 height 11
copy link "[PHONE_NUMBER]"
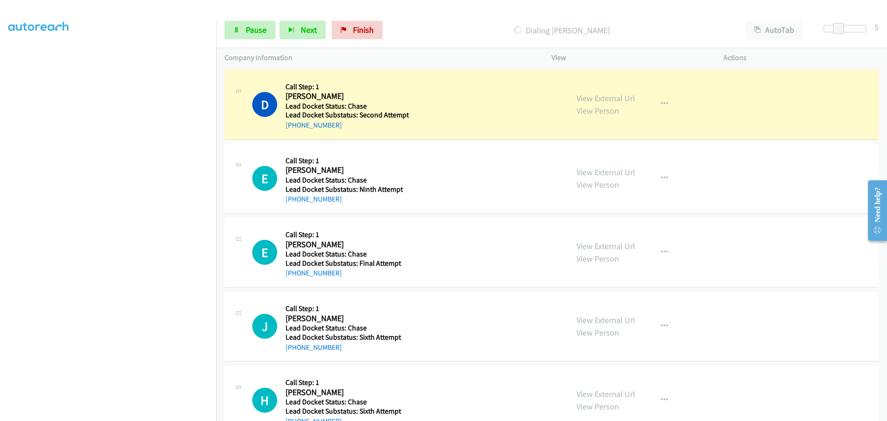
scroll to position [97, 0]
drag, startPoint x: 340, startPoint y: 204, endPoint x: 294, endPoint y: 202, distance: 45.3
click at [294, 202] on div "[PHONE_NUMBER]" at bounding box center [347, 199] width 123 height 11
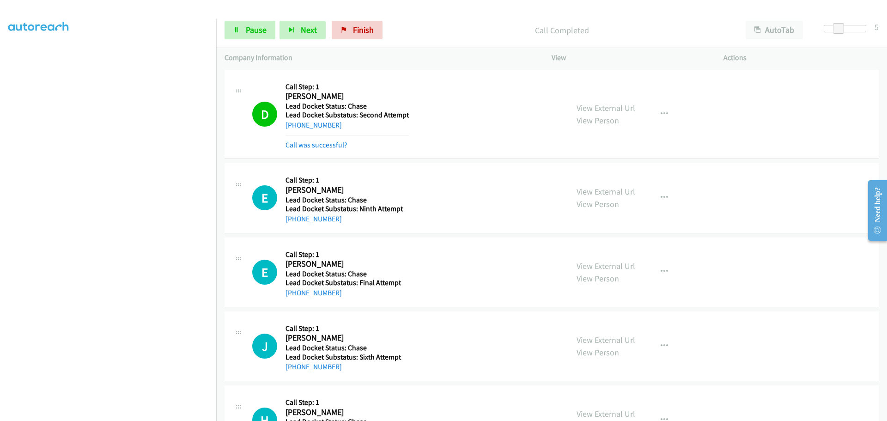
copy link "[PHONE_NUMBER]"
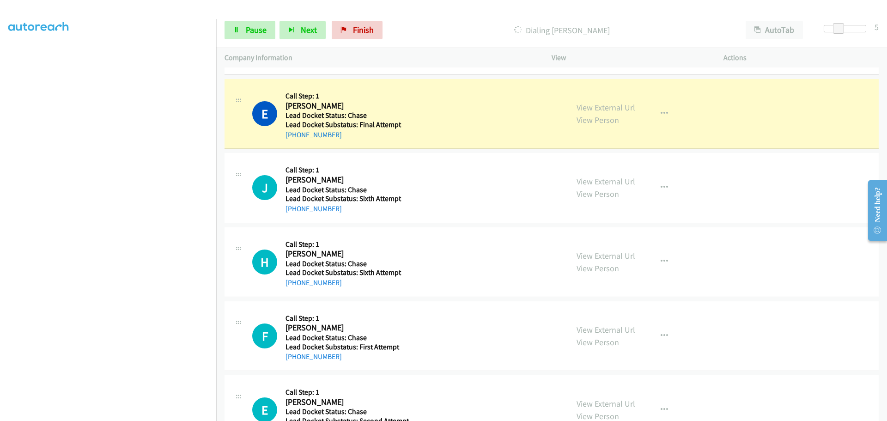
scroll to position [185, 0]
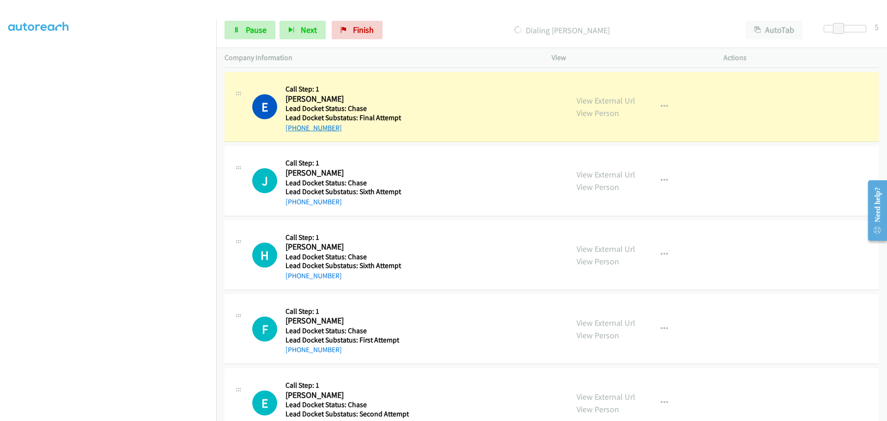
drag, startPoint x: 336, startPoint y: 128, endPoint x: 295, endPoint y: 129, distance: 40.7
click at [295, 129] on div "[PHONE_NUMBER]" at bounding box center [347, 127] width 123 height 11
copy link "[PHONE_NUMBER]"
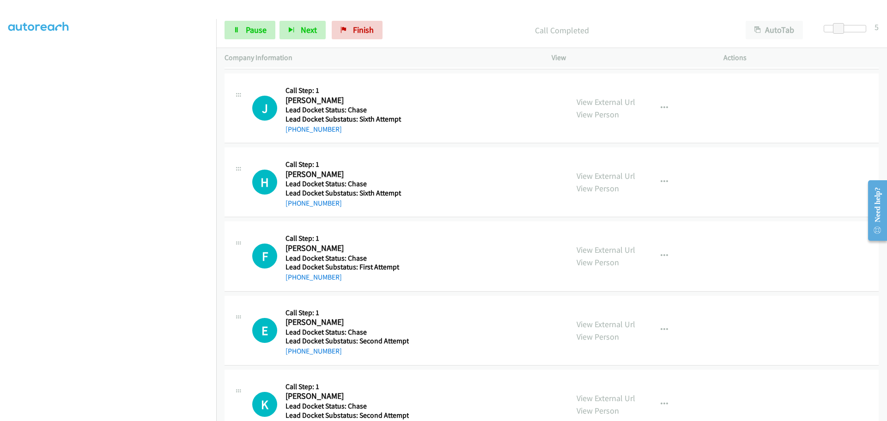
scroll to position [231, 0]
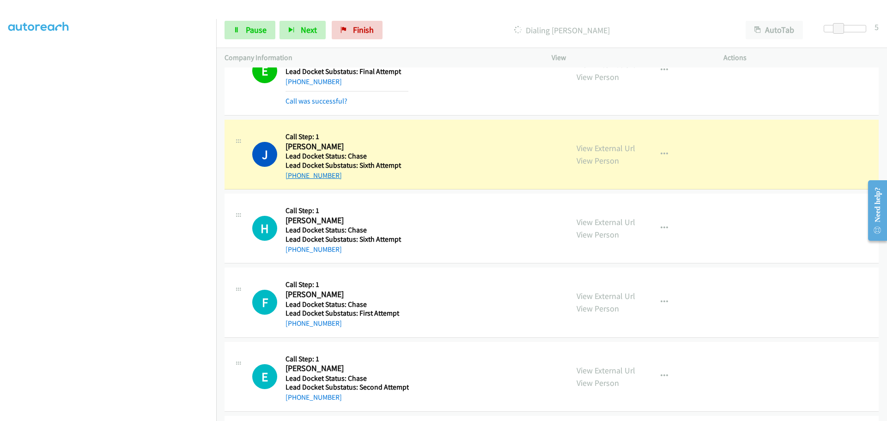
drag, startPoint x: 350, startPoint y: 179, endPoint x: 297, endPoint y: 178, distance: 52.7
click at [294, 179] on div "[PHONE_NUMBER]" at bounding box center [347, 175] width 123 height 11
copy link "[PHONE_NUMBER]"
drag, startPoint x: 348, startPoint y: 245, endPoint x: 295, endPoint y: 247, distance: 52.3
click at [295, 247] on div "[PHONE_NUMBER]" at bounding box center [347, 249] width 123 height 11
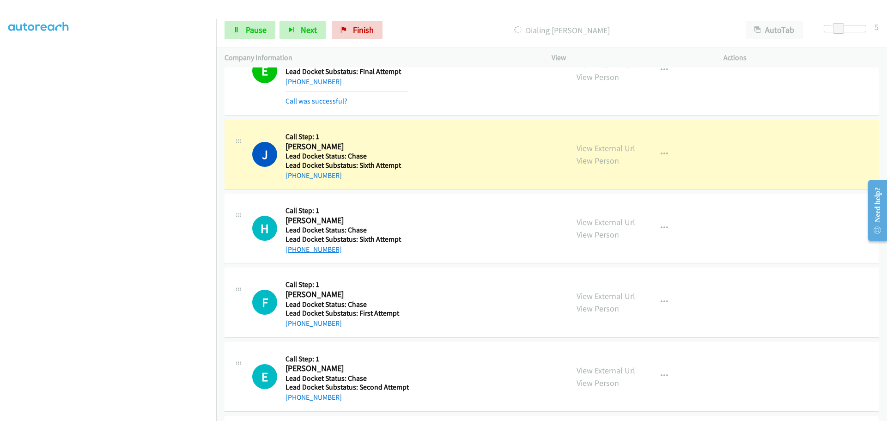
copy link "[PHONE_NUMBER]"
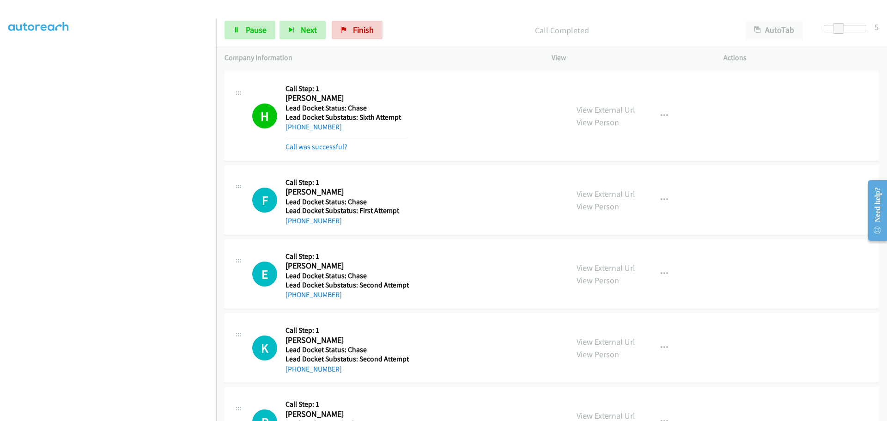
scroll to position [370, 0]
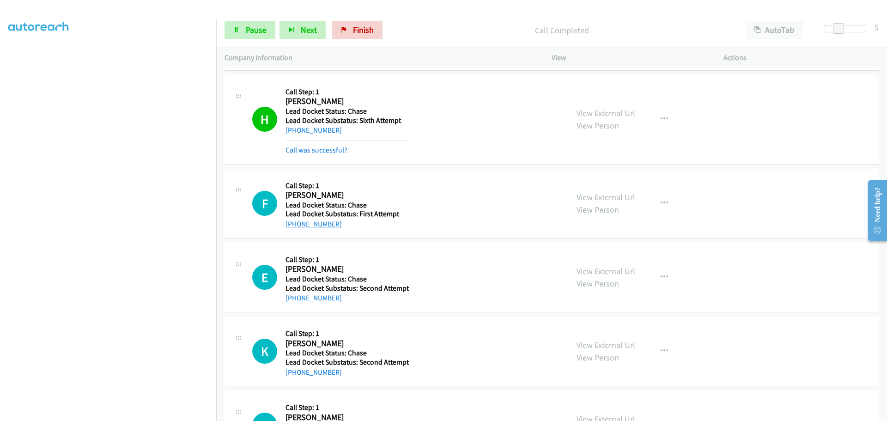
drag, startPoint x: 339, startPoint y: 226, endPoint x: 295, endPoint y: 226, distance: 43.9
click at [295, 226] on div "[PHONE_NUMBER]" at bounding box center [347, 224] width 123 height 11
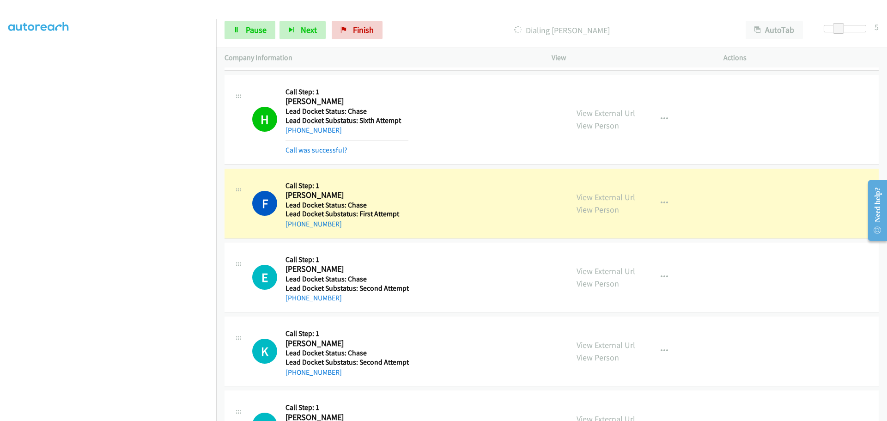
copy link "[PHONE_NUMBER]"
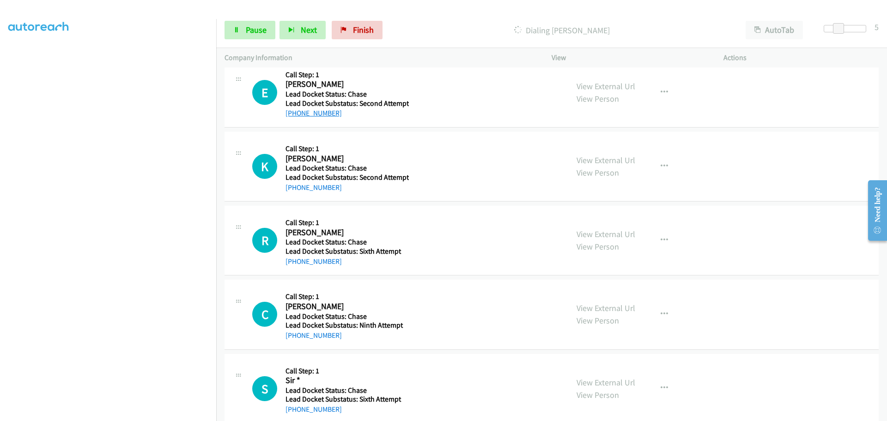
scroll to position [574, 0]
drag, startPoint x: 327, startPoint y: 116, endPoint x: 294, endPoint y: 116, distance: 32.4
click at [294, 116] on div "+1 716-579-3218" at bounding box center [347, 113] width 123 height 11
copy link "716-579-3218"
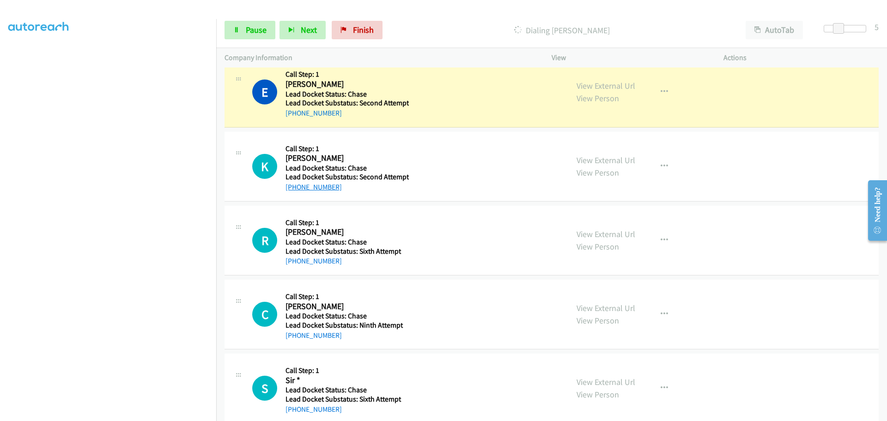
drag, startPoint x: 339, startPoint y: 188, endPoint x: 293, endPoint y: 187, distance: 45.3
click at [293, 187] on div "+1 701-330-7022" at bounding box center [347, 187] width 123 height 11
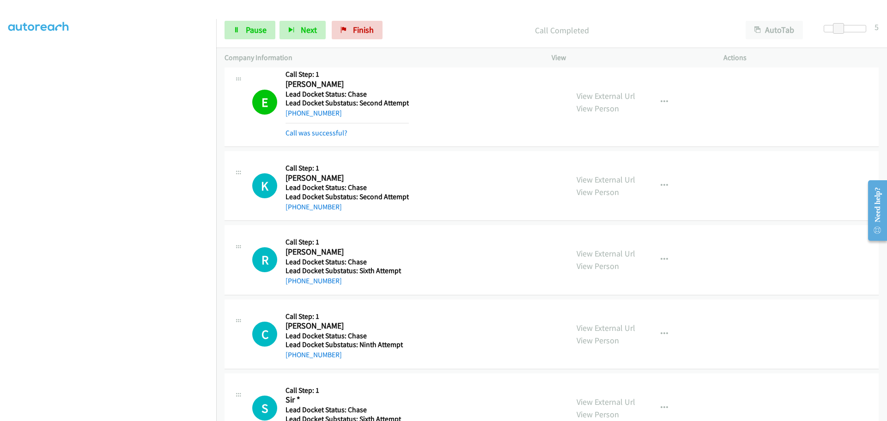
copy link "701-330-7022"
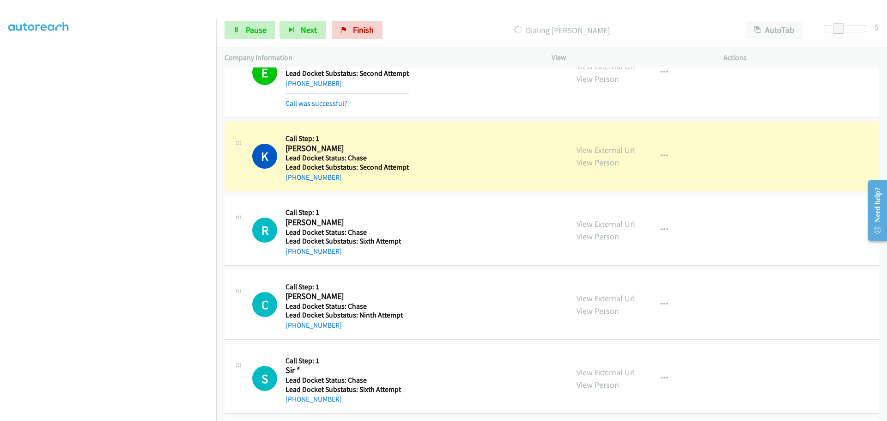
scroll to position [621, 0]
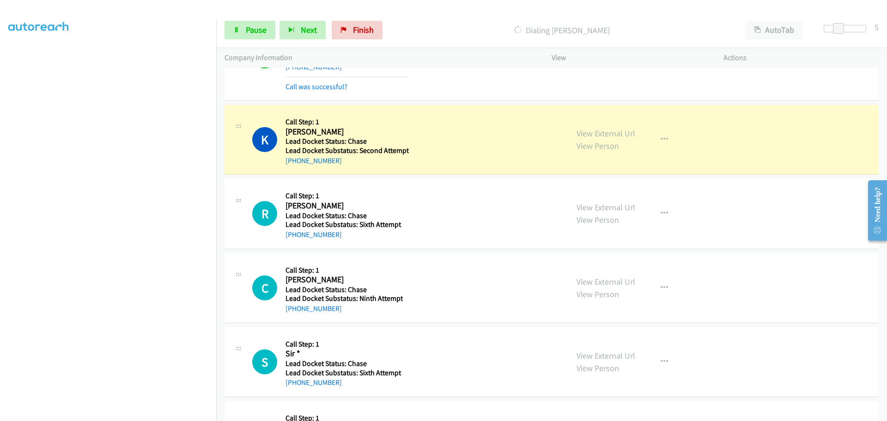
drag, startPoint x: 330, startPoint y: 235, endPoint x: 293, endPoint y: 239, distance: 37.2
click at [293, 239] on div "[PHONE_NUMBER]" at bounding box center [347, 234] width 123 height 11
copy link "903-513-3020"
click at [253, 39] on link "Pause" at bounding box center [250, 30] width 51 height 18
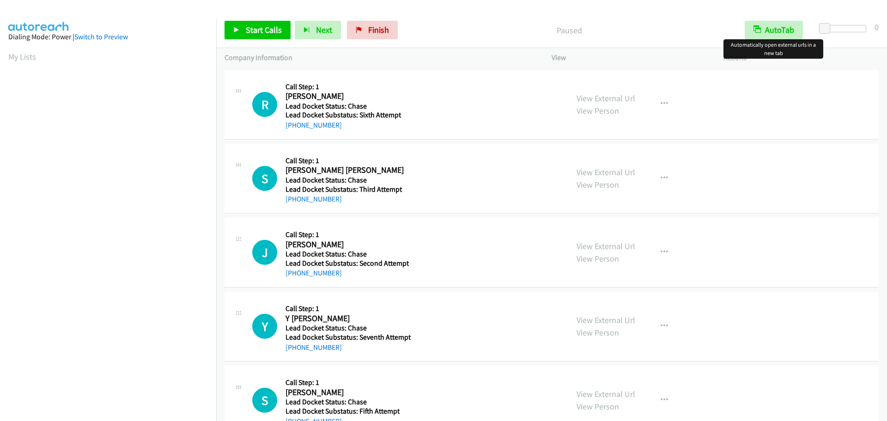
click at [784, 31] on button "AutoTab" at bounding box center [774, 30] width 58 height 18
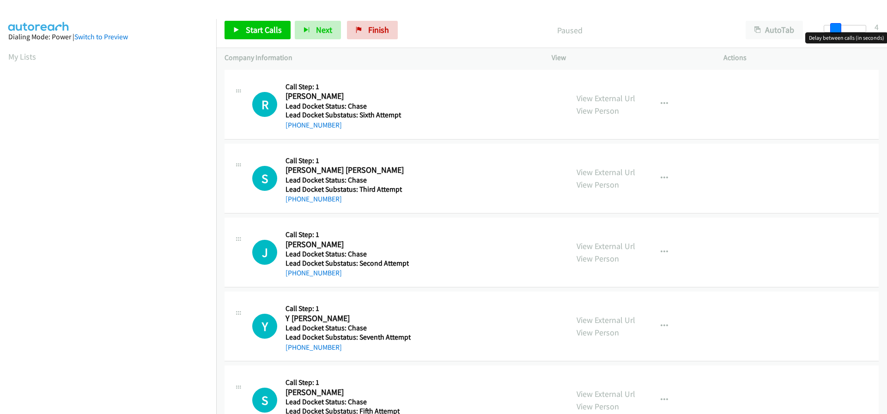
drag, startPoint x: 825, startPoint y: 28, endPoint x: 836, endPoint y: 25, distance: 11.8
click at [836, 25] on span at bounding box center [836, 28] width 11 height 11
click at [837, 26] on span at bounding box center [838, 28] width 11 height 11
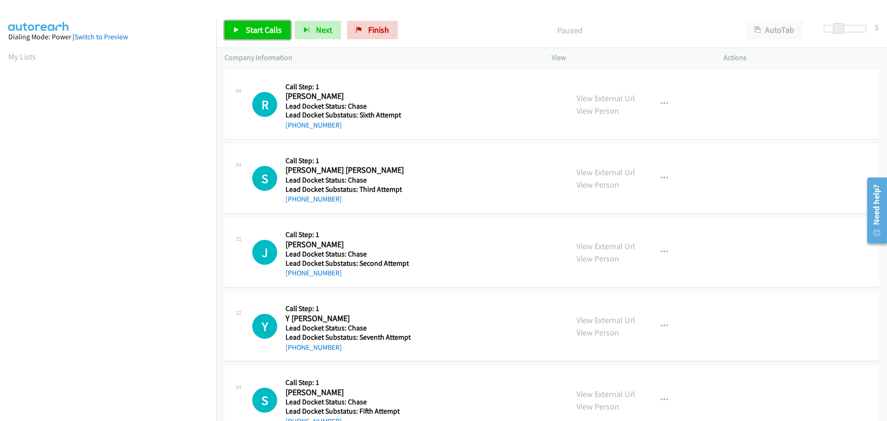
click at [279, 31] on span "Start Calls" at bounding box center [264, 29] width 36 height 11
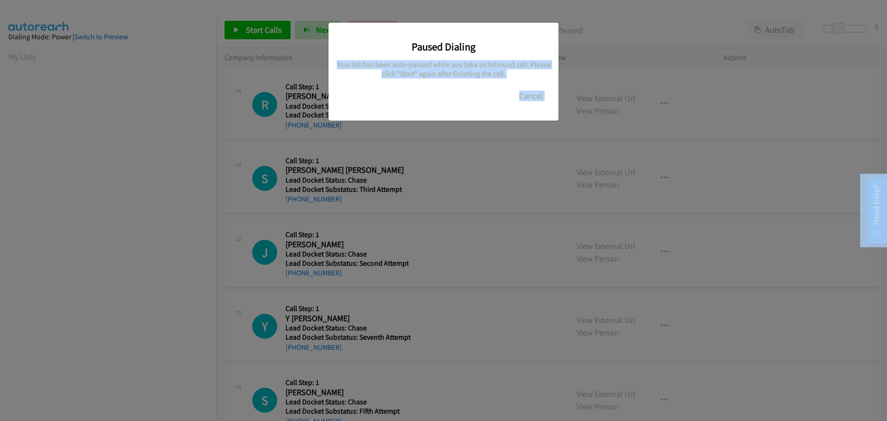
click at [833, 27] on body "Start Calls Pause Next Finish Paused AutoTab AutoTab 5 Company Information Info…" at bounding box center [443, 22] width 887 height 44
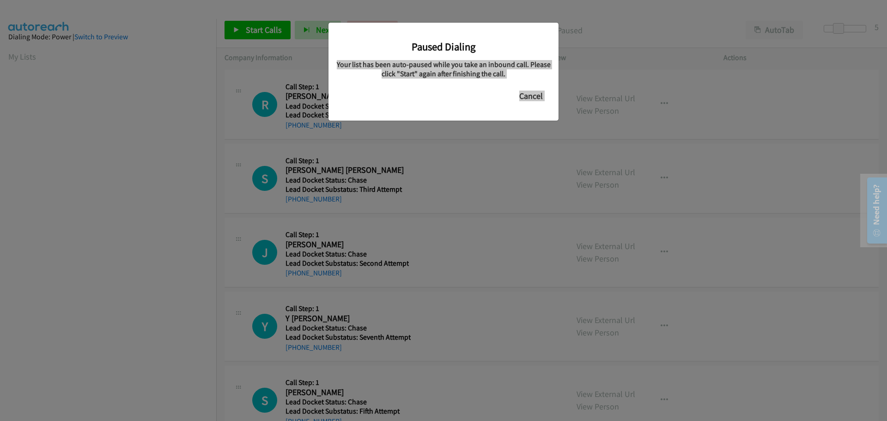
scroll to position [98, 0]
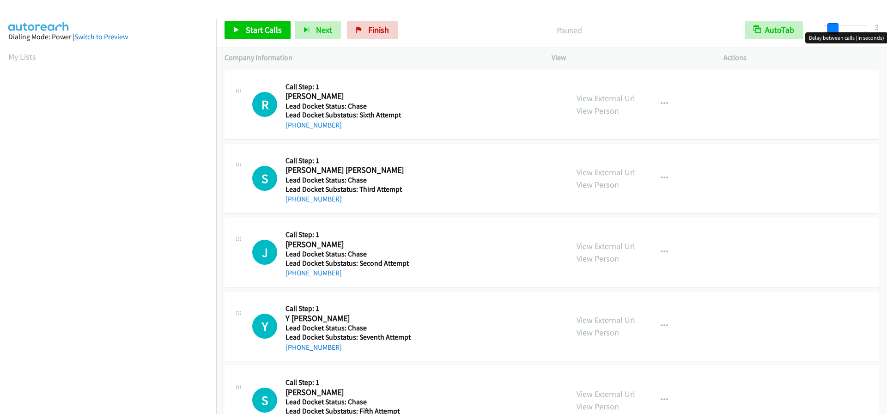
drag, startPoint x: 826, startPoint y: 26, endPoint x: 832, endPoint y: 29, distance: 6.9
click at [832, 29] on span at bounding box center [833, 28] width 11 height 11
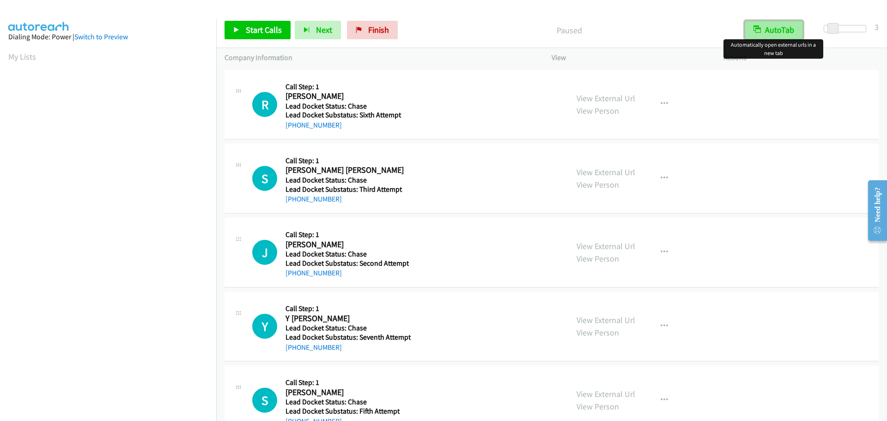
click at [772, 31] on button "AutoTab" at bounding box center [774, 30] width 58 height 18
click at [257, 27] on span "Start Calls" at bounding box center [264, 29] width 36 height 11
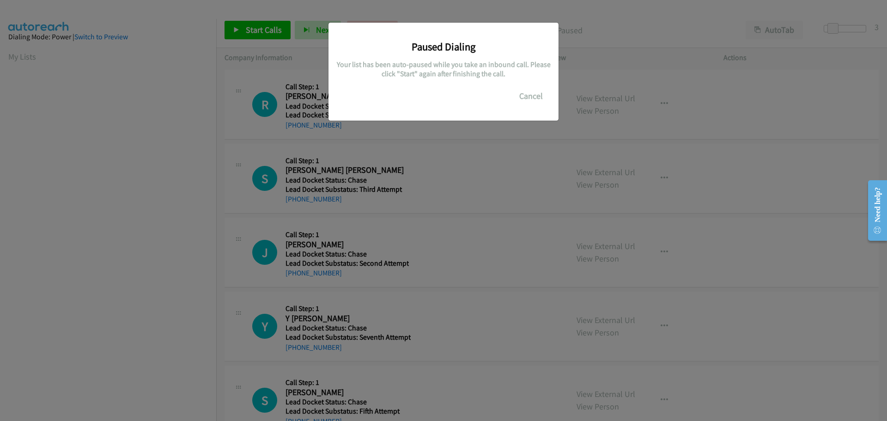
scroll to position [98, 0]
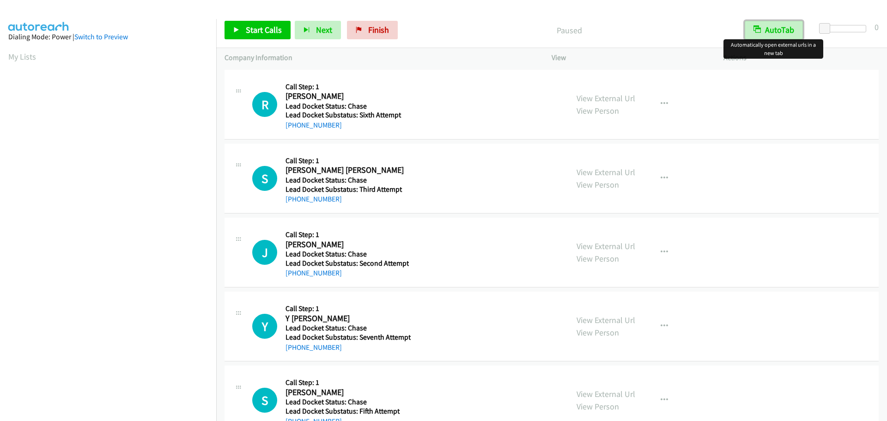
click at [754, 29] on icon "button" at bounding box center [757, 29] width 7 height 7
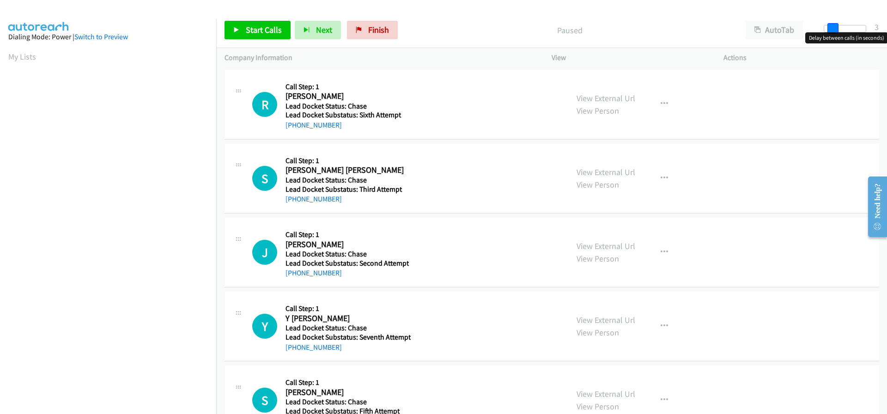
drag, startPoint x: 828, startPoint y: 24, endPoint x: 837, endPoint y: 27, distance: 9.8
click at [837, 27] on span at bounding box center [833, 28] width 11 height 11
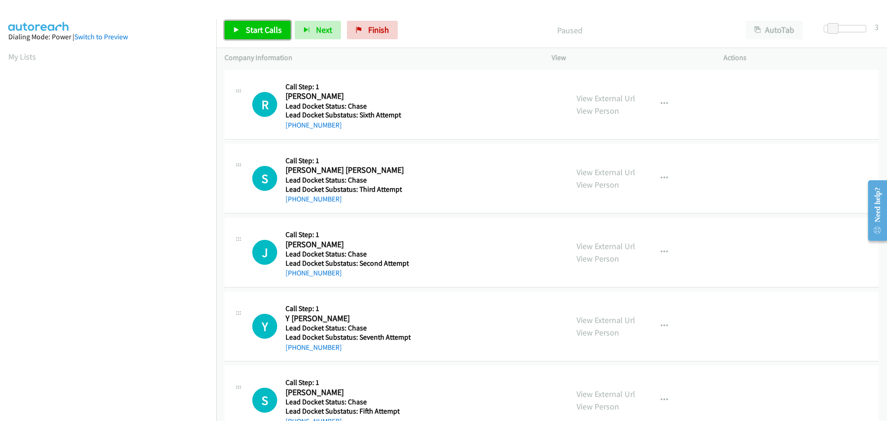
click at [278, 34] on span "Start Calls" at bounding box center [264, 29] width 36 height 11
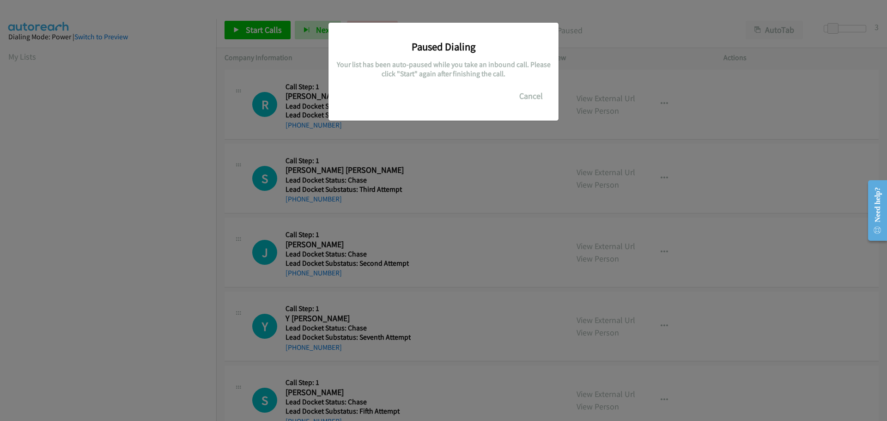
scroll to position [98, 0]
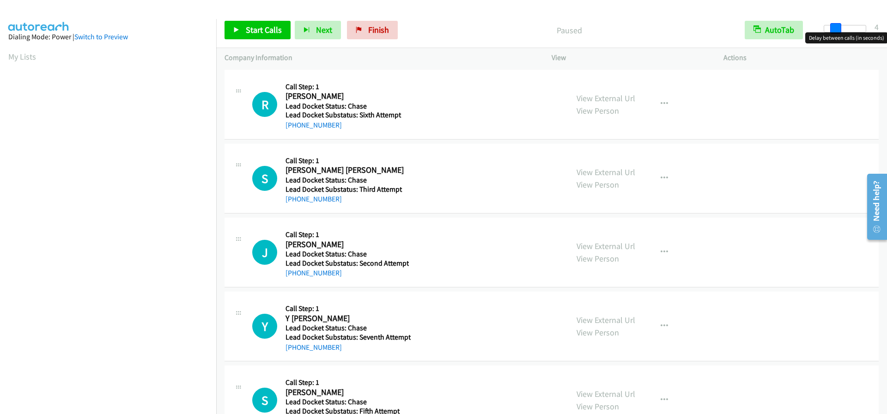
drag, startPoint x: 823, startPoint y: 28, endPoint x: 834, endPoint y: 29, distance: 11.2
click at [834, 29] on span at bounding box center [836, 28] width 11 height 11
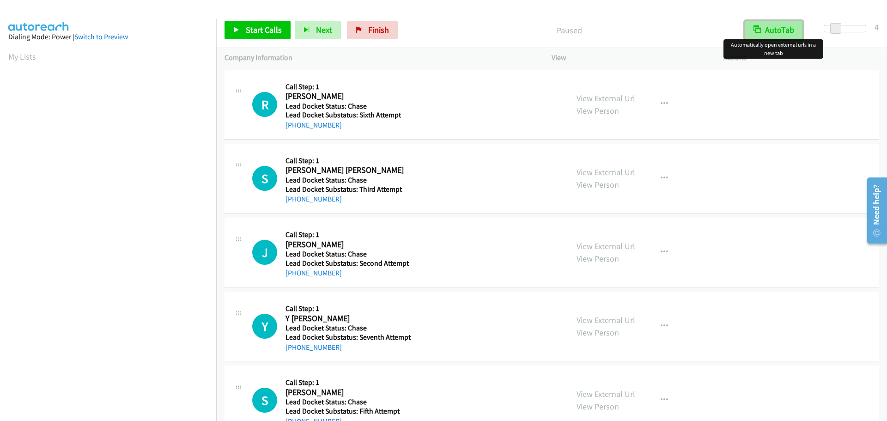
click at [787, 34] on button "AutoTab" at bounding box center [774, 30] width 58 height 18
click at [254, 24] on link "Start Calls" at bounding box center [258, 30] width 66 height 18
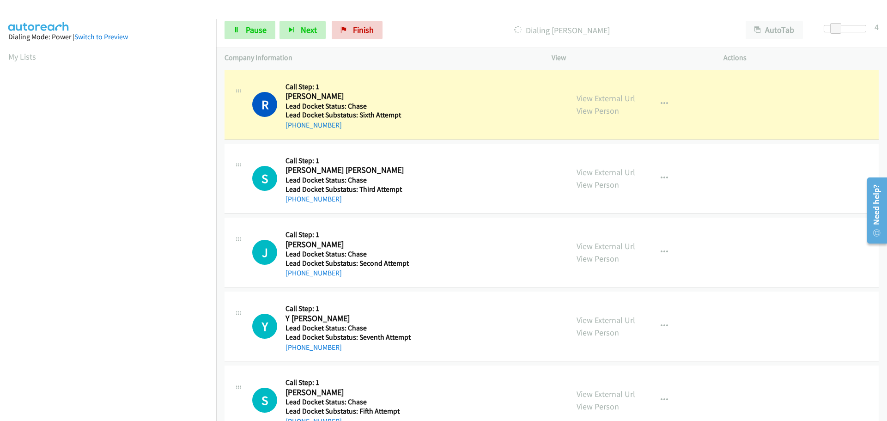
drag, startPoint x: 348, startPoint y: 129, endPoint x: 294, endPoint y: 131, distance: 53.6
click at [294, 131] on div "R Callback Scheduled Call Step: 1 Rw Bottoms America/Chicago Lead Docket Status…" at bounding box center [552, 105] width 654 height 70
copy link "903-513-3020"
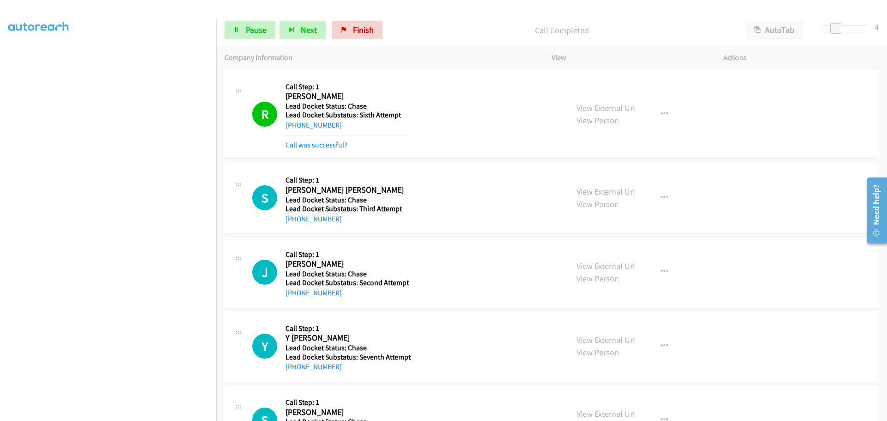
drag, startPoint x: 318, startPoint y: 203, endPoint x: 293, endPoint y: 225, distance: 32.7
click at [293, 225] on div "S Callback Scheduled Call Step: 1 Sara Ortiz Macias America/Los_Angeles Lead Do…" at bounding box center [552, 198] width 654 height 70
copy link "458-300-3749"
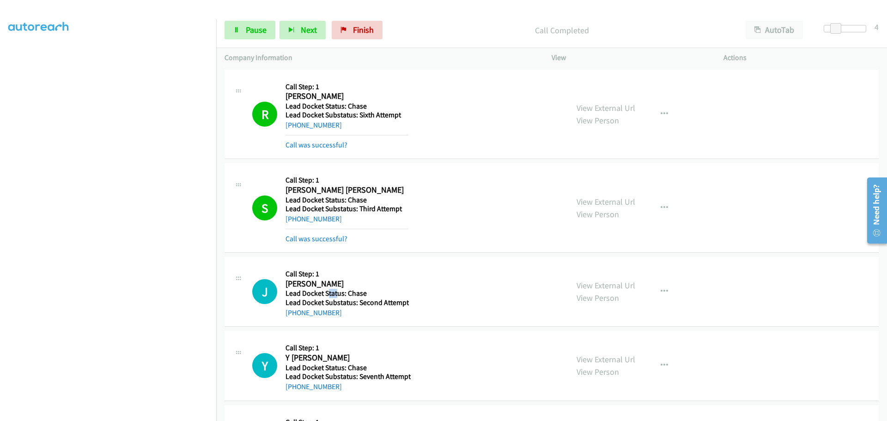
drag, startPoint x: 336, startPoint y: 294, endPoint x: 328, endPoint y: 294, distance: 7.4
click at [328, 294] on h5 "Lead Docket Status: Chase" at bounding box center [347, 293] width 123 height 9
drag, startPoint x: 336, startPoint y: 313, endPoint x: 298, endPoint y: 313, distance: 38.8
click at [295, 313] on div "+1 704-417-2398" at bounding box center [347, 312] width 123 height 11
copy link "704-417-2398"
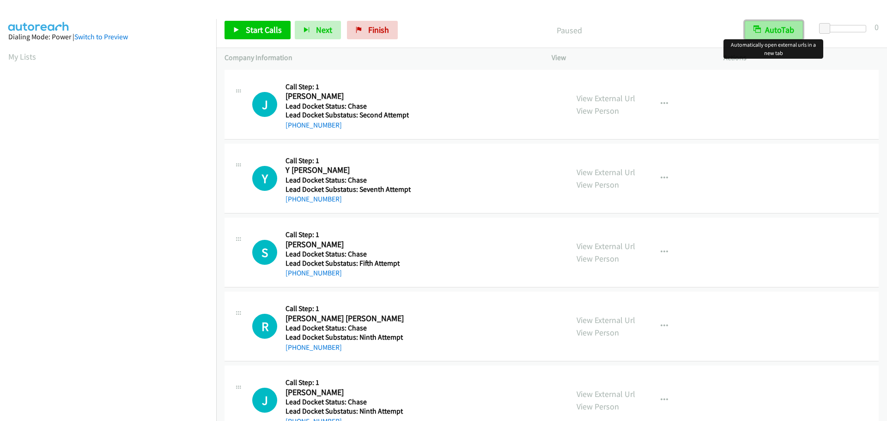
click at [783, 27] on button "AutoTab" at bounding box center [774, 30] width 58 height 18
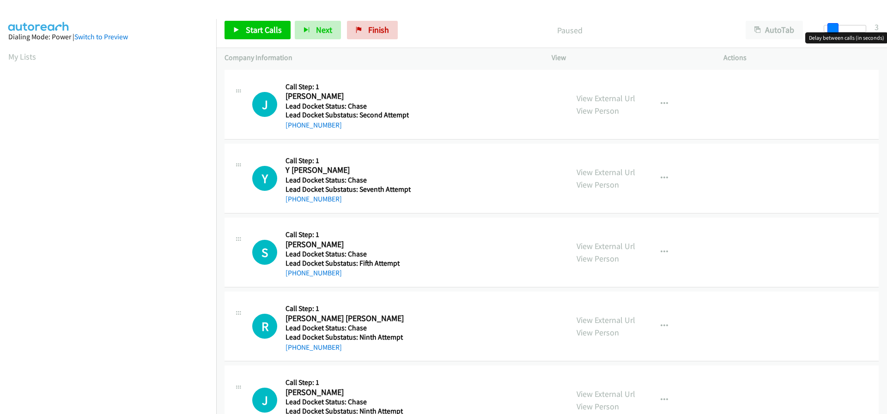
drag, startPoint x: 825, startPoint y: 26, endPoint x: 833, endPoint y: 27, distance: 7.9
click at [833, 27] on span at bounding box center [833, 28] width 11 height 11
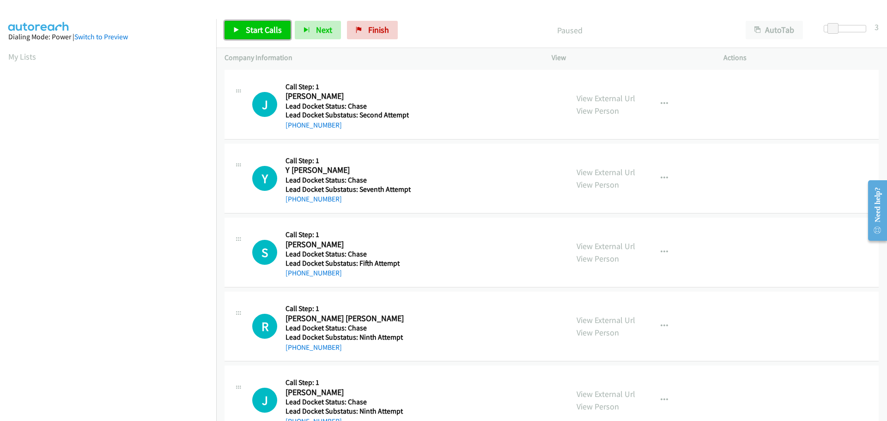
click at [285, 30] on link "Start Calls" at bounding box center [258, 30] width 66 height 18
drag, startPoint x: 336, startPoint y: 127, endPoint x: 293, endPoint y: 124, distance: 42.6
click at [293, 124] on div "+1 704-417-2398" at bounding box center [347, 125] width 123 height 11
copy link "704-417-2398"
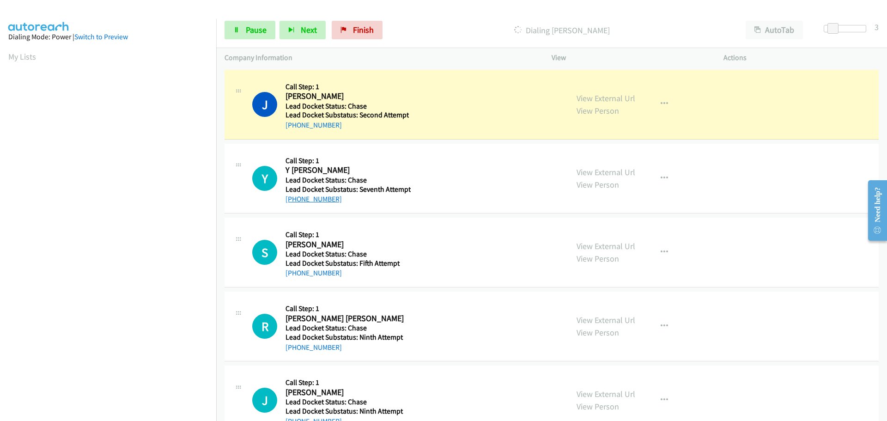
drag, startPoint x: 340, startPoint y: 200, endPoint x: 294, endPoint y: 203, distance: 46.3
click at [294, 203] on div "[PHONE_NUMBER]" at bounding box center [348, 199] width 125 height 11
copy link "[PHONE_NUMBER]"
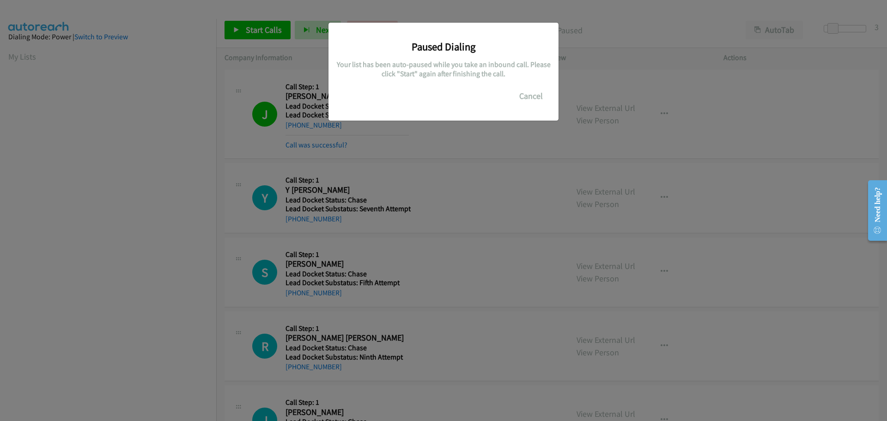
scroll to position [98, 0]
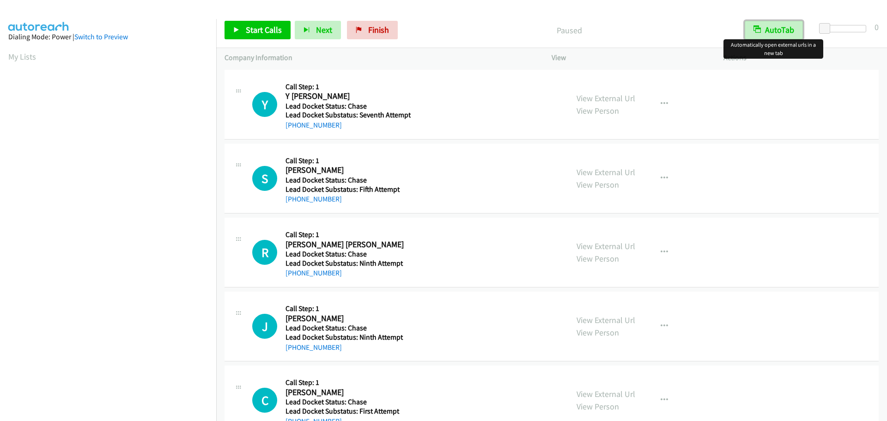
click at [769, 34] on button "AutoTab" at bounding box center [774, 30] width 58 height 18
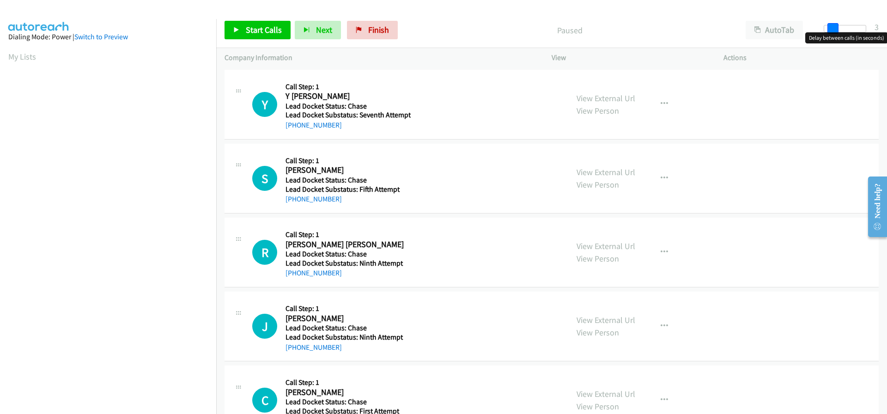
drag, startPoint x: 827, startPoint y: 29, endPoint x: 835, endPoint y: 29, distance: 7.9
click at [835, 29] on span at bounding box center [833, 28] width 11 height 11
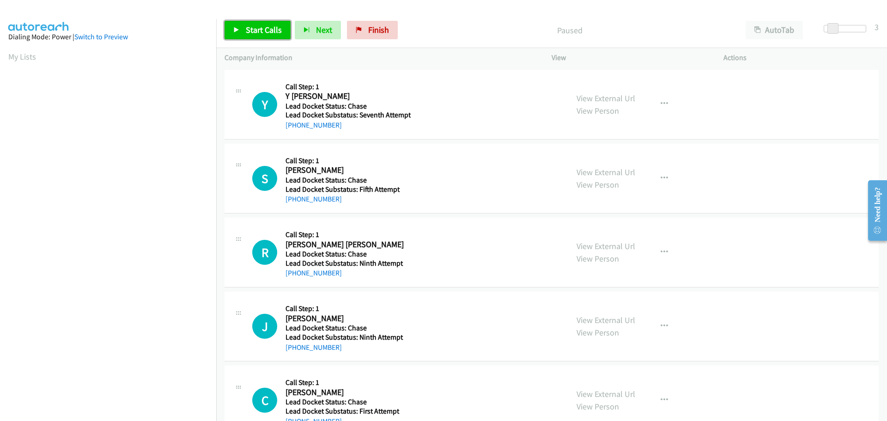
click at [266, 28] on span "Start Calls" at bounding box center [264, 29] width 36 height 11
drag, startPoint x: 347, startPoint y: 129, endPoint x: 295, endPoint y: 125, distance: 51.9
click at [295, 125] on div "+1 215-801-9587" at bounding box center [348, 125] width 125 height 11
copy link "215-801-9587"
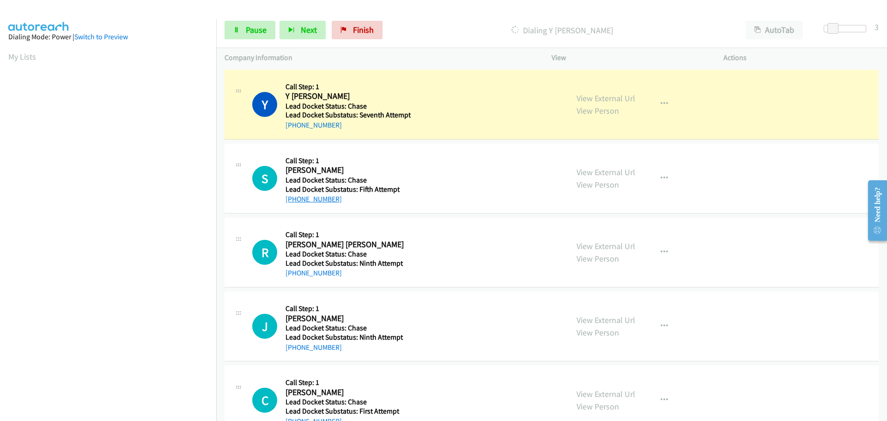
drag, startPoint x: 331, startPoint y: 200, endPoint x: 294, endPoint y: 202, distance: 37.5
click at [294, 202] on div "[PHONE_NUMBER]" at bounding box center [347, 199] width 123 height 11
copy link "212-222-2222"
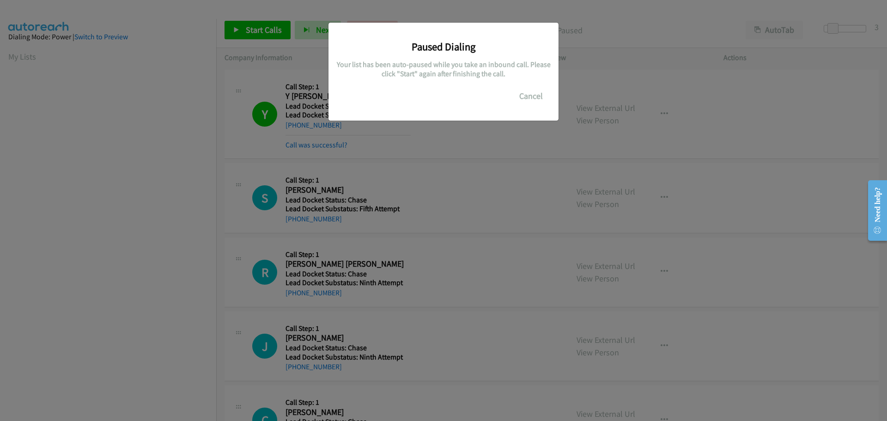
scroll to position [98, 0]
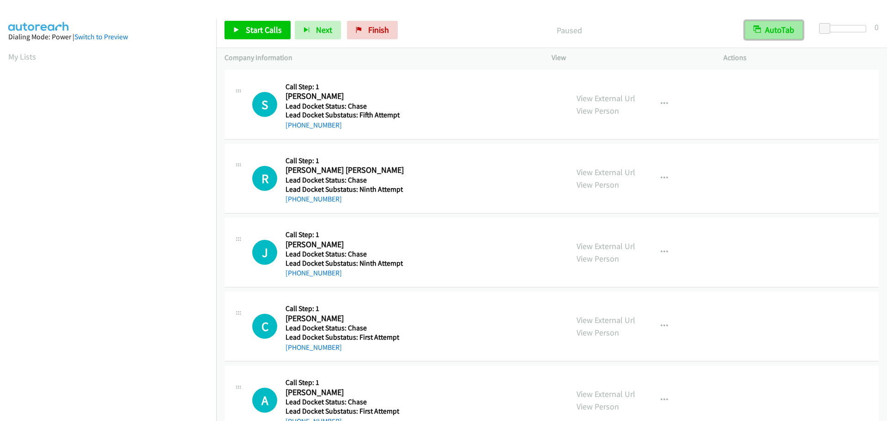
click at [783, 30] on button "AutoTab" at bounding box center [774, 30] width 58 height 18
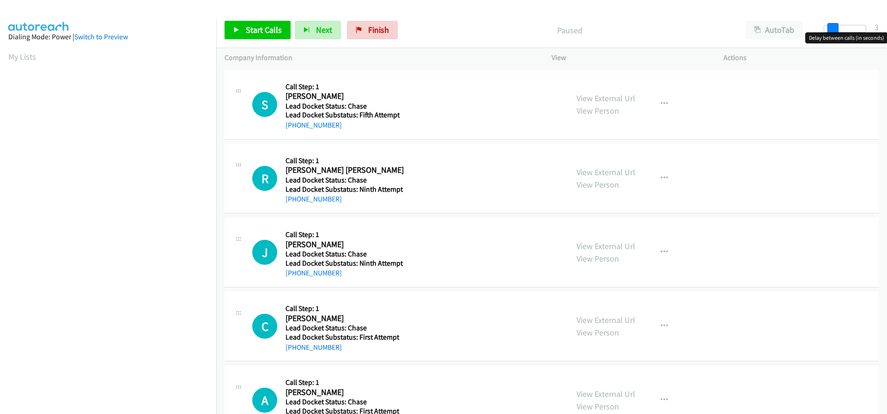
drag, startPoint x: 823, startPoint y: 29, endPoint x: 831, endPoint y: 30, distance: 7.5
click at [831, 30] on span at bounding box center [833, 28] width 11 height 11
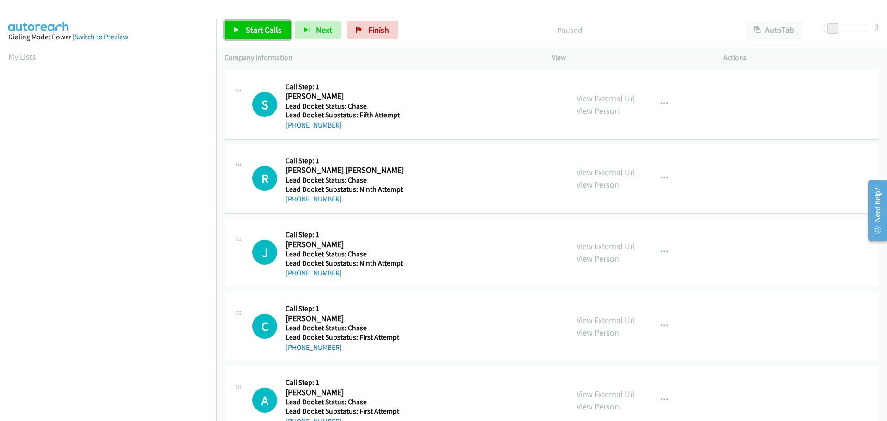
click at [255, 32] on span "Start Calls" at bounding box center [264, 29] width 36 height 11
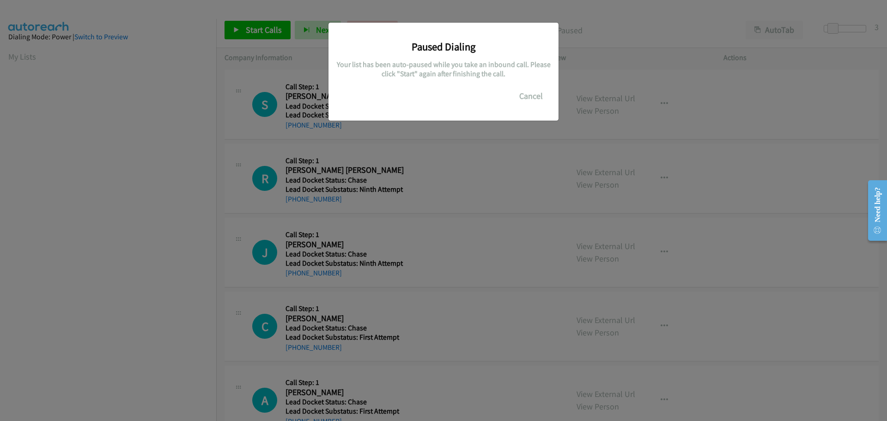
scroll to position [98, 0]
